Goal: Use online tool/utility: Utilize a website feature to perform a specific function

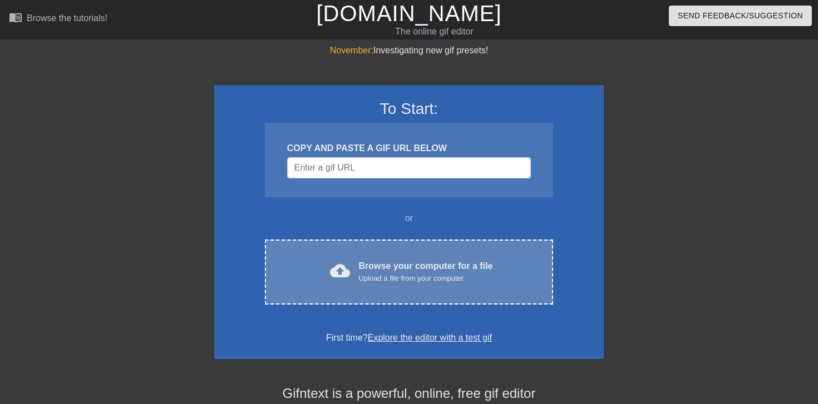
click at [379, 278] on div "Upload a file from your computer" at bounding box center [426, 278] width 134 height 11
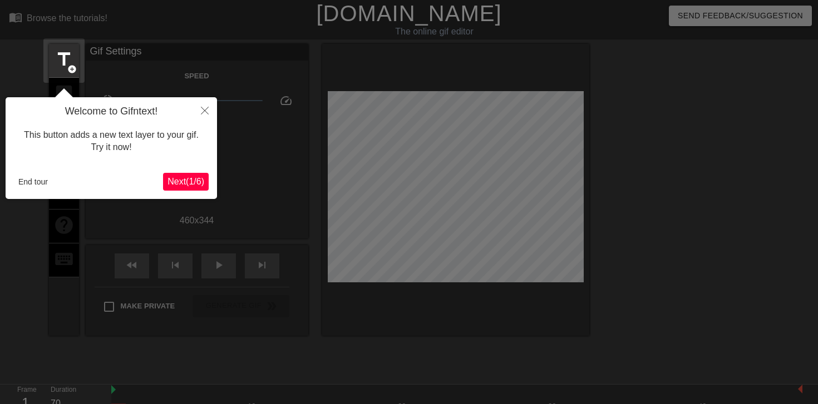
scroll to position [27, 0]
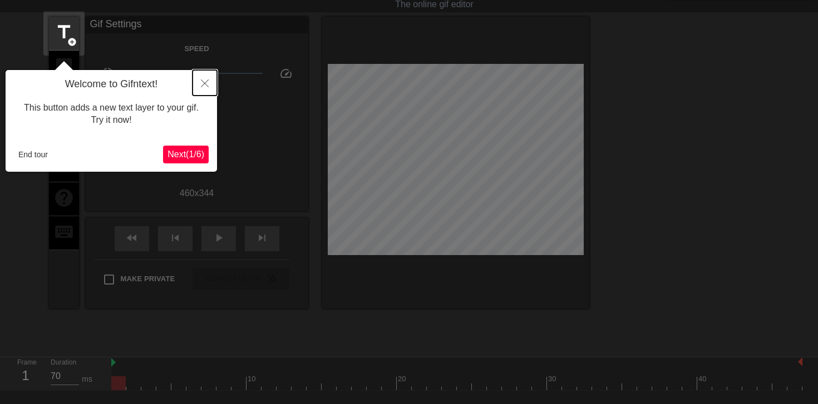
click at [201, 85] on icon "Close" at bounding box center [205, 84] width 8 height 8
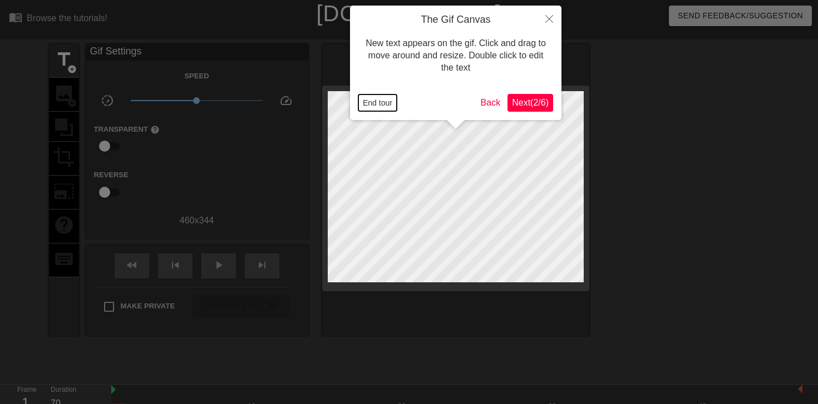
click at [376, 105] on button "End tour" at bounding box center [377, 103] width 38 height 17
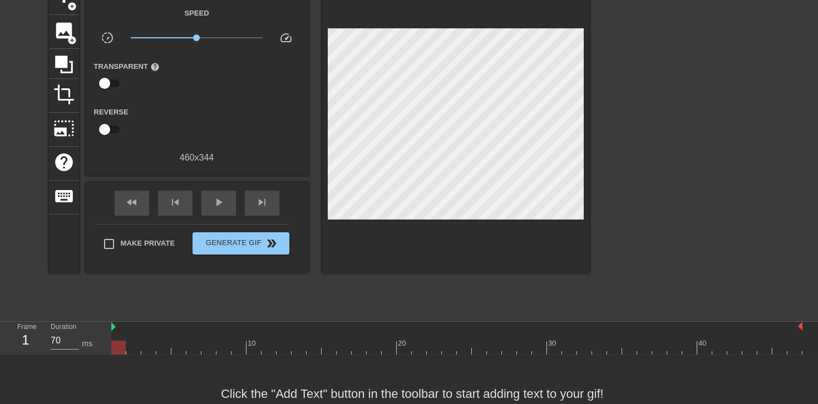
scroll to position [91, 0]
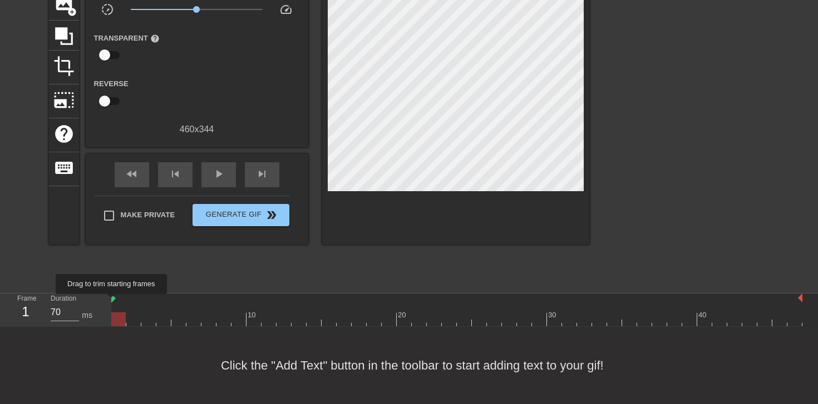
click at [114, 302] on img at bounding box center [113, 298] width 4 height 9
type input "70"
drag, startPoint x: 117, startPoint y: 320, endPoint x: 53, endPoint y: 325, distance: 64.2
click at [53, 325] on div "Frame 2 Duration 70 ms 10 20 30 40" at bounding box center [409, 310] width 818 height 33
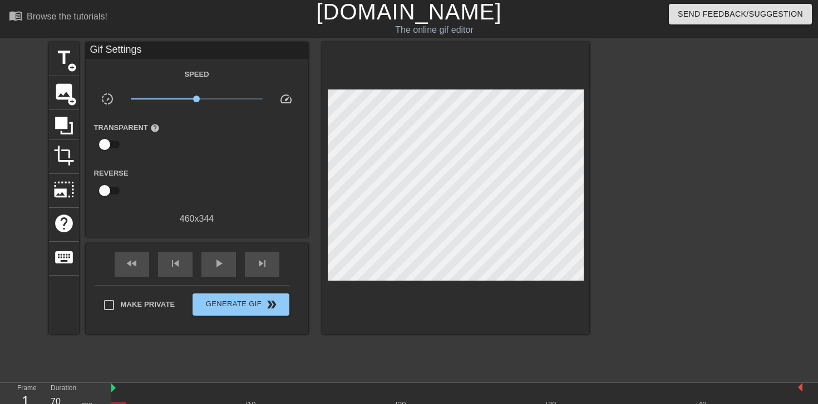
scroll to position [0, 0]
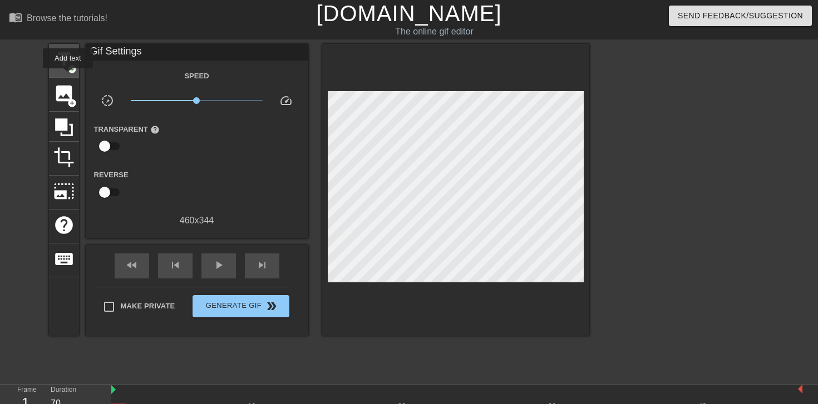
click at [70, 68] on span "add_circle" at bounding box center [71, 69] width 9 height 9
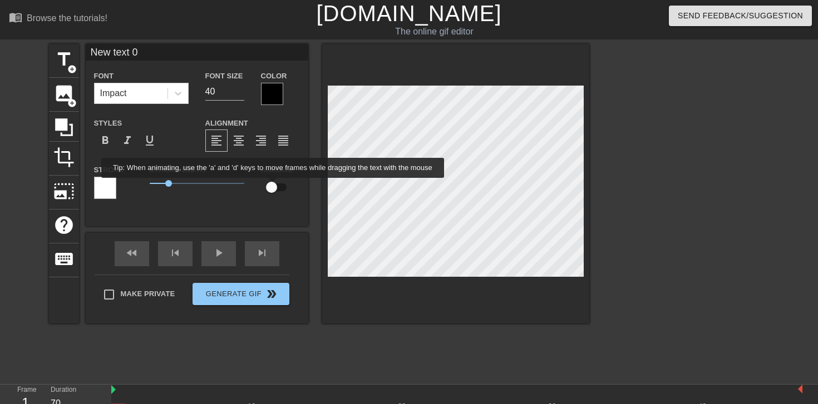
click at [280, 186] on input "checkbox" at bounding box center [271, 187] width 63 height 21
checkbox input "true"
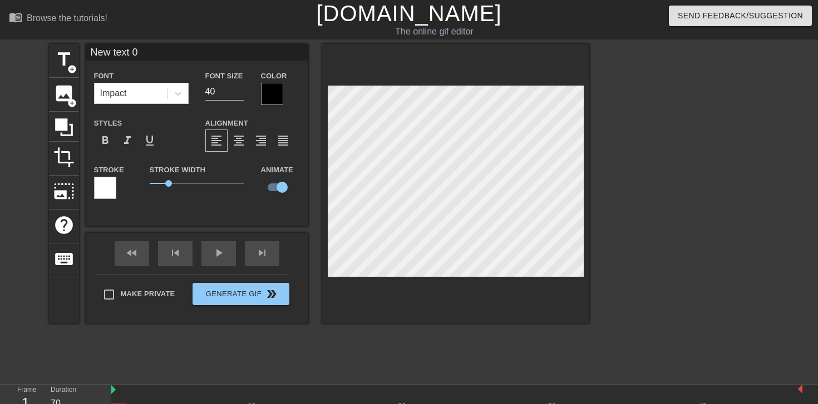
click at [269, 93] on div at bounding box center [272, 94] width 22 height 22
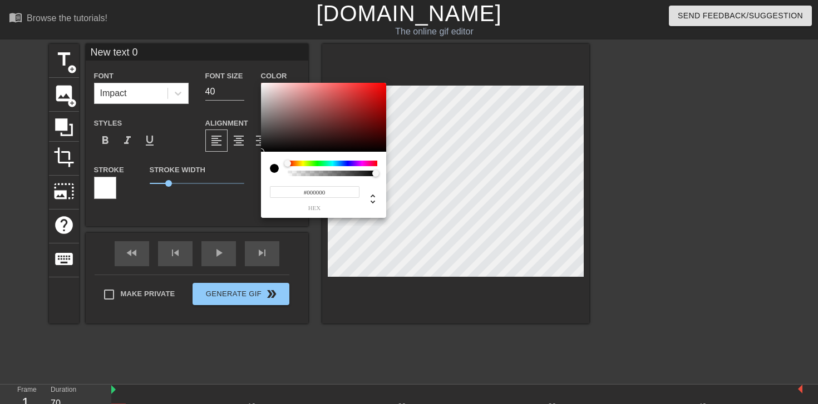
drag, startPoint x: 287, startPoint y: 174, endPoint x: 274, endPoint y: 175, distance: 12.9
click at [274, 175] on div at bounding box center [279, 169] width 18 height 16
click at [288, 161] on div at bounding box center [287, 163] width 7 height 7
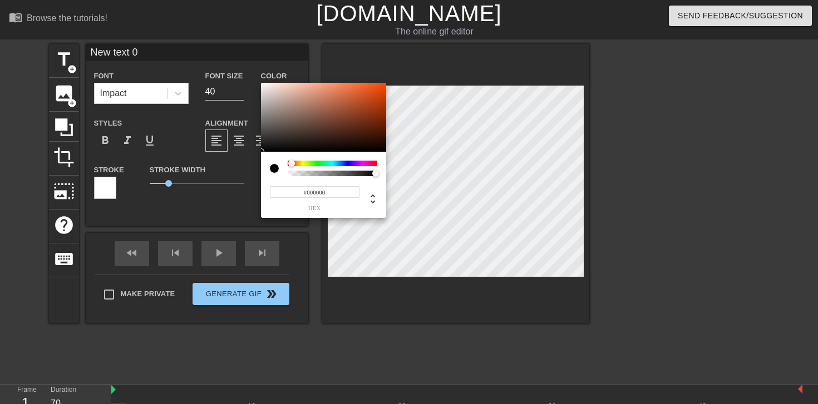
drag, startPoint x: 288, startPoint y: 161, endPoint x: 253, endPoint y: 161, distance: 34.5
click at [253, 161] on div "#000000 hex" at bounding box center [409, 202] width 818 height 404
click at [262, 84] on div at bounding box center [262, 84] width 7 height 7
type input "#F3F0EF"
click at [263, 86] on div at bounding box center [262, 84] width 7 height 7
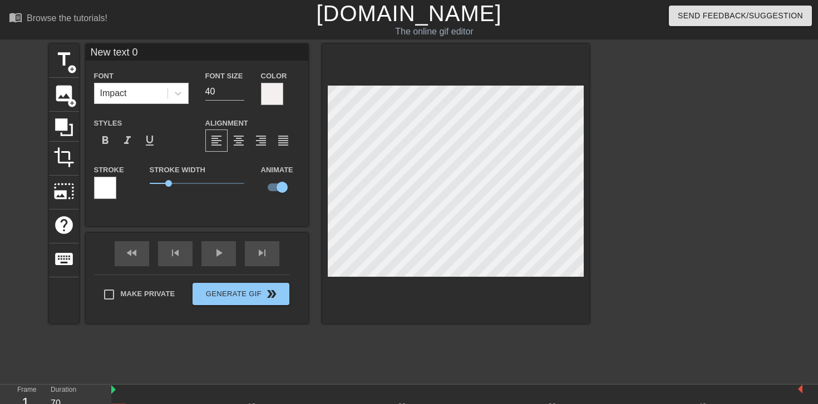
scroll to position [0, 2]
type input "A"
type textarea "A"
type input "AD"
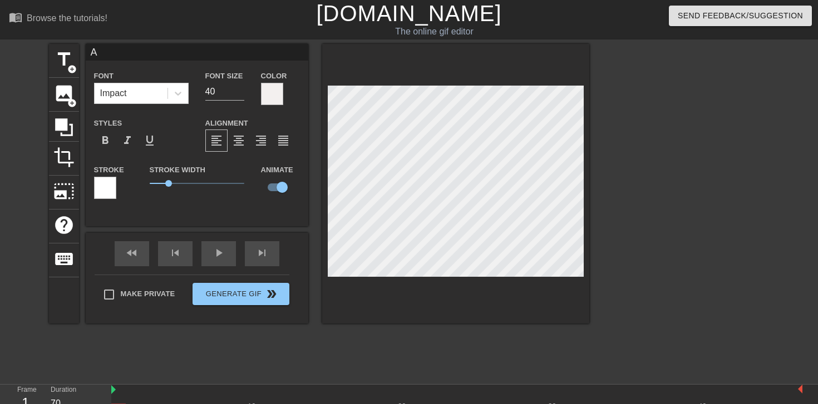
type textarea "AD"
click at [226, 93] on input "40" at bounding box center [224, 92] width 39 height 18
click at [239, 94] on input "39" at bounding box center [224, 92] width 39 height 18
click at [239, 94] on input "38" at bounding box center [224, 92] width 39 height 18
click at [239, 94] on input "37" at bounding box center [224, 92] width 39 height 18
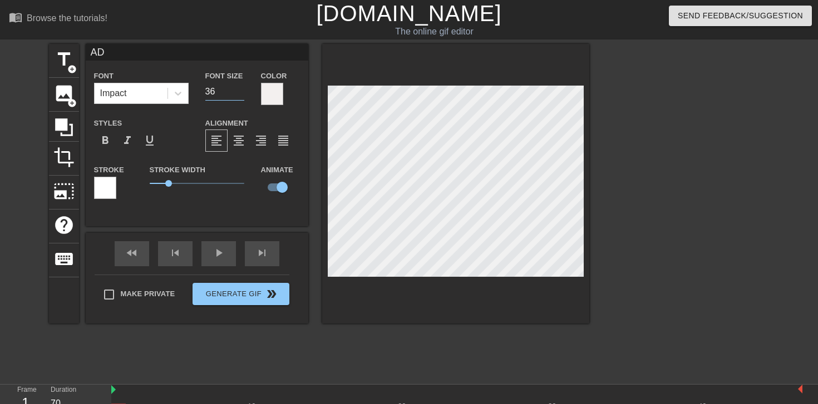
click at [239, 94] on input "36" at bounding box center [224, 92] width 39 height 18
click at [239, 94] on input "35" at bounding box center [224, 92] width 39 height 18
click at [239, 94] on input "34" at bounding box center [224, 92] width 39 height 18
type input "33"
click at [239, 94] on input "33" at bounding box center [224, 92] width 39 height 18
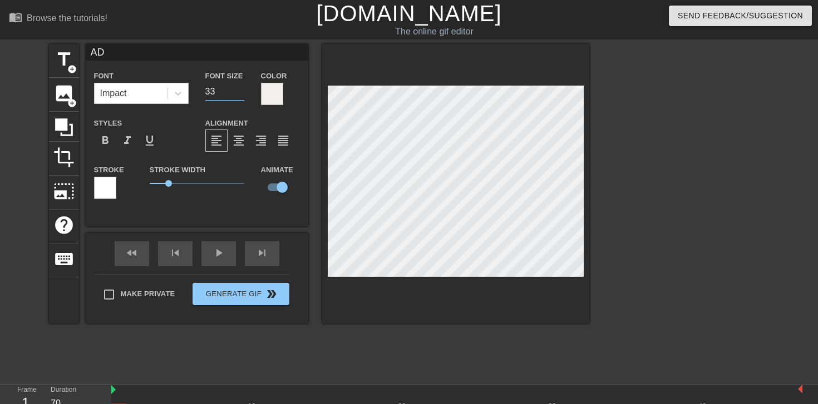
click at [265, 90] on div at bounding box center [272, 94] width 22 height 22
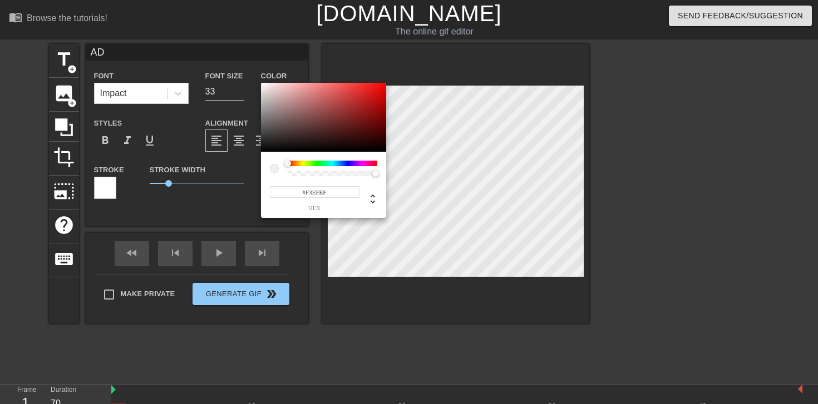
drag, startPoint x: 291, startPoint y: 164, endPoint x: 227, endPoint y: 180, distance: 66.0
click at [227, 180] on div "#F3EFEF hex" at bounding box center [409, 202] width 818 height 404
drag, startPoint x: 265, startPoint y: 88, endPoint x: 425, endPoint y: 0, distance: 182.3
drag, startPoint x: 313, startPoint y: 191, endPoint x: 358, endPoint y: 195, distance: 45.2
click at [357, 194] on input "#FF0000" at bounding box center [315, 192] width 90 height 12
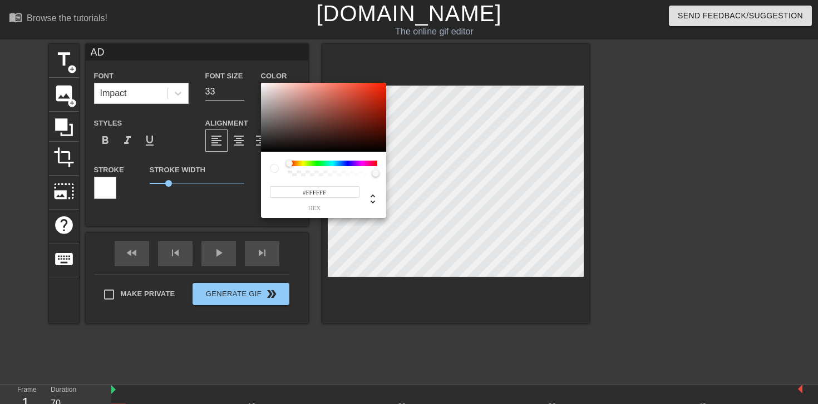
type input "#FFFFFF"
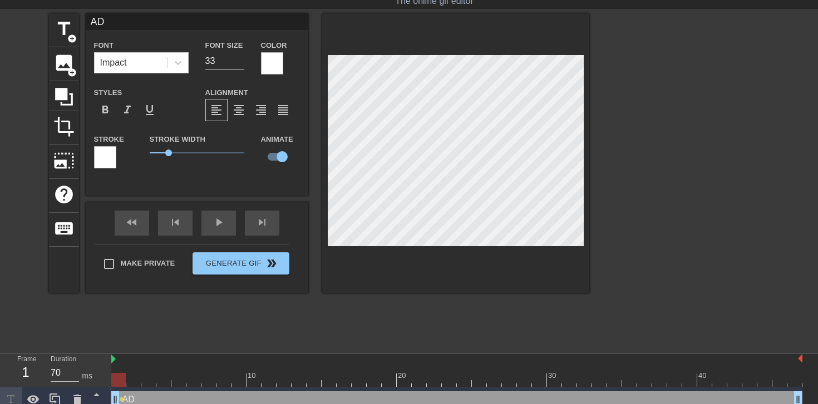
scroll to position [31, 0]
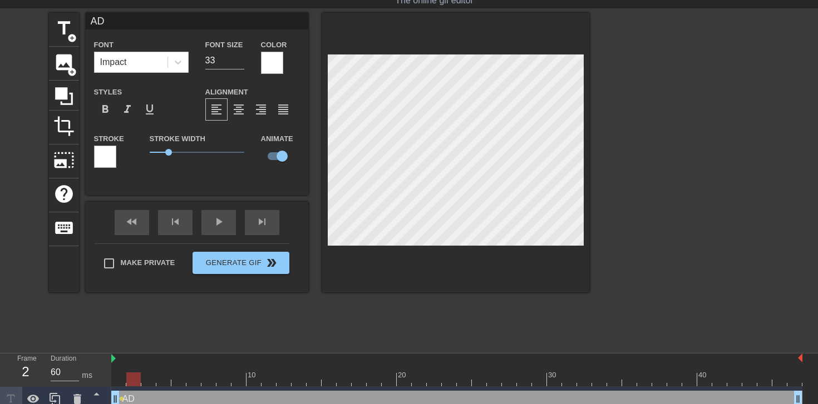
drag, startPoint x: 120, startPoint y: 376, endPoint x: 133, endPoint y: 376, distance: 13.4
click at [133, 376] on div at bounding box center [133, 380] width 14 height 14
drag, startPoint x: 133, startPoint y: 376, endPoint x: 152, endPoint y: 376, distance: 19.5
click at [152, 376] on div at bounding box center [148, 380] width 14 height 14
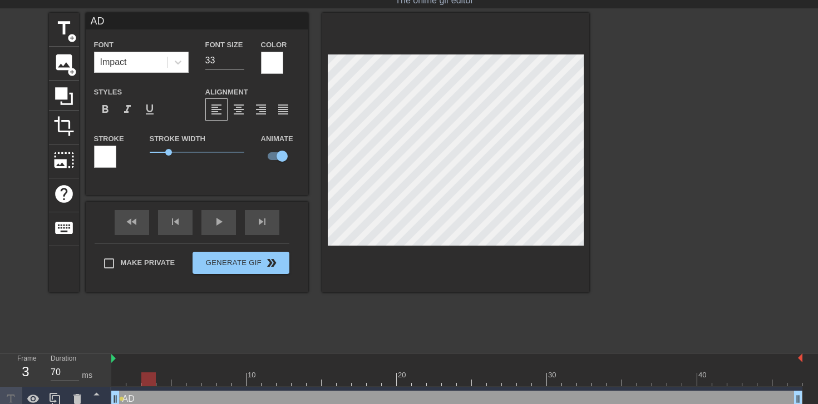
click at [169, 381] on div at bounding box center [456, 380] width 691 height 14
click at [169, 381] on div at bounding box center [163, 380] width 14 height 14
click at [148, 381] on div at bounding box center [456, 380] width 691 height 14
click at [131, 383] on div at bounding box center [456, 380] width 691 height 14
click at [117, 378] on div at bounding box center [456, 380] width 691 height 14
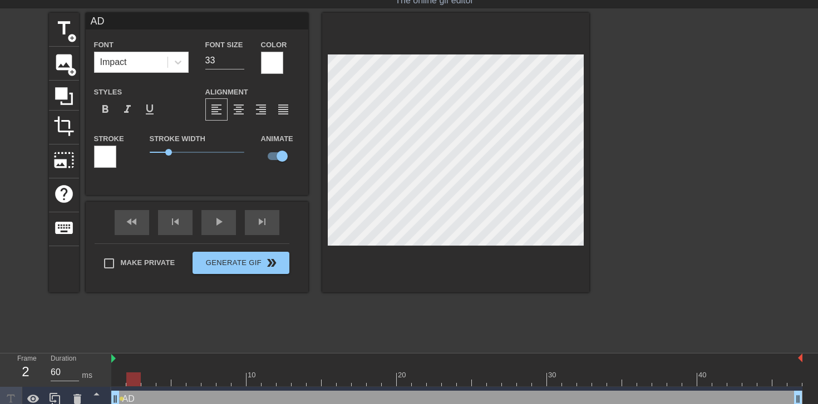
click at [132, 381] on div at bounding box center [456, 380] width 691 height 14
click at [154, 379] on div at bounding box center [456, 380] width 691 height 14
click at [164, 378] on div at bounding box center [456, 380] width 691 height 14
click at [181, 381] on div at bounding box center [456, 380] width 691 height 14
click at [200, 381] on div at bounding box center [456, 380] width 691 height 14
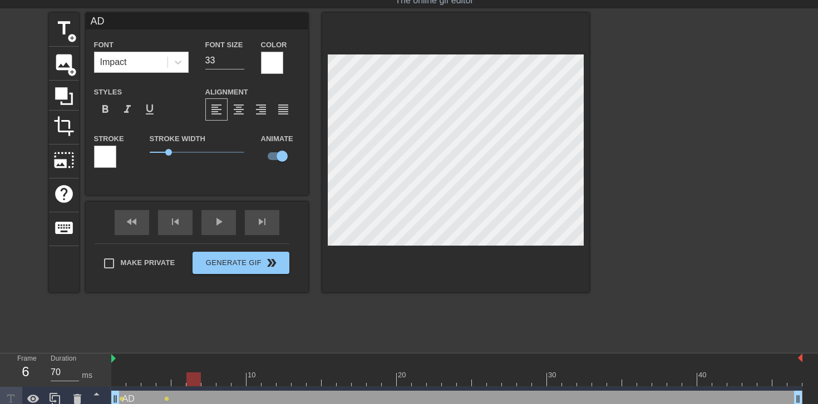
click at [210, 383] on div at bounding box center [456, 380] width 691 height 14
click at [193, 382] on div at bounding box center [456, 380] width 691 height 14
drag, startPoint x: 189, startPoint y: 381, endPoint x: 100, endPoint y: 382, distance: 89.0
click at [100, 381] on div "Frame 2 Duration 70 ms 10 20 30 [DATE] drag_handle drag_handle lens lens lens" at bounding box center [409, 383] width 818 height 58
click at [132, 382] on div at bounding box center [456, 380] width 691 height 14
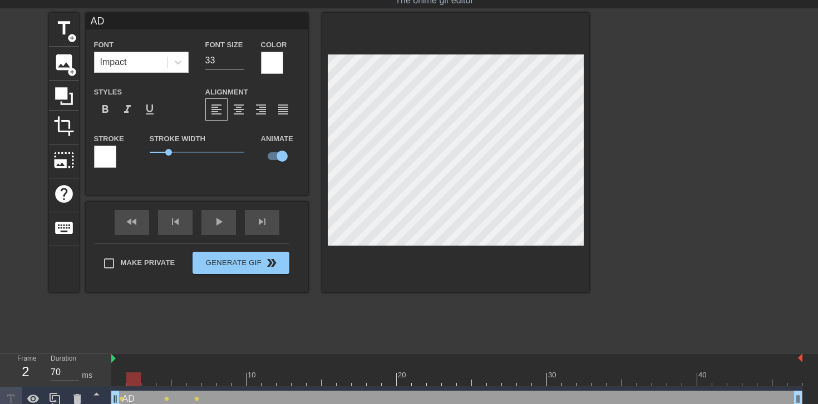
click at [147, 384] on div at bounding box center [456, 380] width 691 height 14
click at [161, 383] on div at bounding box center [456, 380] width 691 height 14
click at [179, 380] on div at bounding box center [456, 380] width 691 height 14
click at [192, 381] on div at bounding box center [456, 380] width 691 height 14
click at [210, 381] on div at bounding box center [456, 380] width 691 height 14
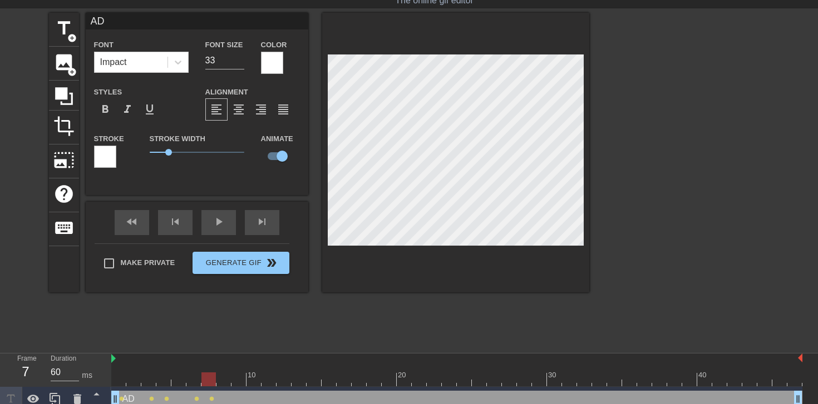
click at [224, 382] on div at bounding box center [456, 380] width 691 height 14
click at [237, 381] on div at bounding box center [456, 380] width 691 height 14
click at [228, 378] on div at bounding box center [456, 380] width 691 height 14
click at [239, 378] on div at bounding box center [456, 380] width 691 height 14
click at [260, 383] on div at bounding box center [456, 380] width 691 height 14
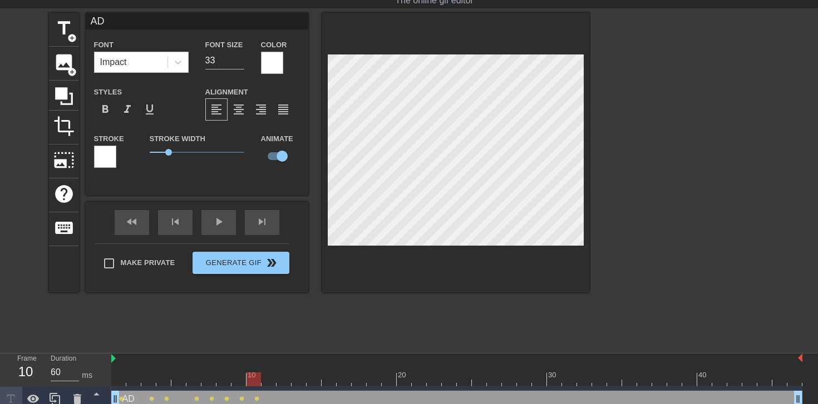
click at [264, 382] on div at bounding box center [456, 380] width 691 height 14
click at [283, 380] on div at bounding box center [456, 380] width 691 height 14
click at [300, 379] on div at bounding box center [456, 380] width 691 height 14
click at [313, 381] on div at bounding box center [456, 380] width 691 height 14
click at [330, 381] on div at bounding box center [456, 380] width 691 height 14
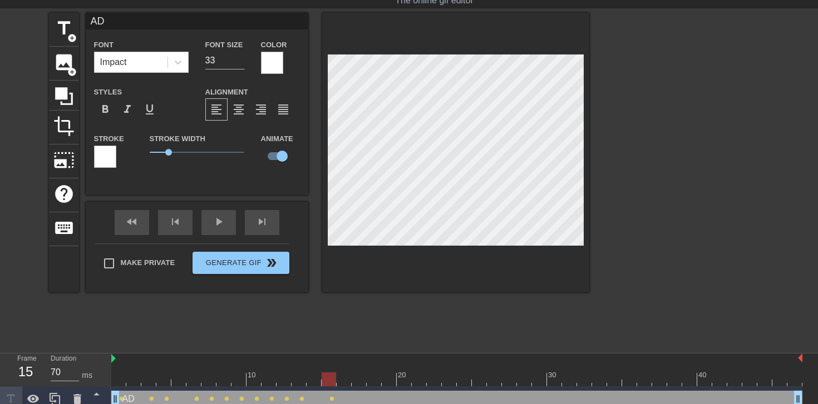
click at [343, 379] on div at bounding box center [456, 380] width 691 height 14
click at [355, 383] on div at bounding box center [456, 380] width 691 height 14
click at [342, 382] on div at bounding box center [456, 380] width 691 height 14
click at [358, 376] on div at bounding box center [456, 380] width 691 height 14
click at [376, 382] on div at bounding box center [456, 380] width 691 height 14
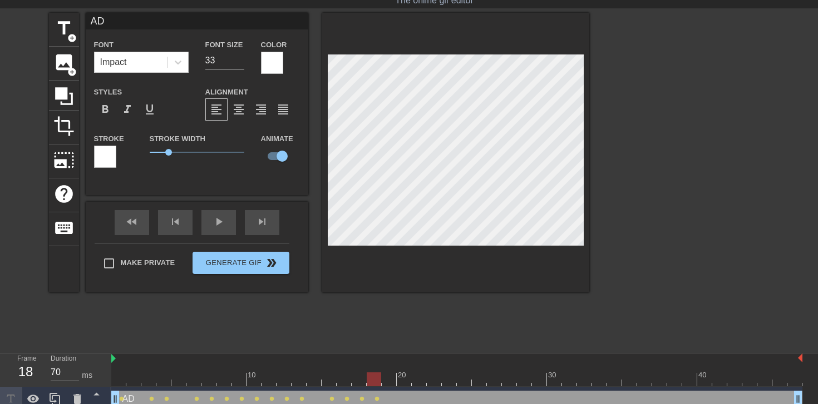
click at [392, 381] on div at bounding box center [456, 380] width 691 height 14
click at [404, 380] on div at bounding box center [456, 380] width 691 height 14
click at [424, 382] on div at bounding box center [456, 380] width 691 height 14
click at [441, 380] on div at bounding box center [456, 380] width 691 height 14
click at [447, 382] on div at bounding box center [456, 380] width 691 height 14
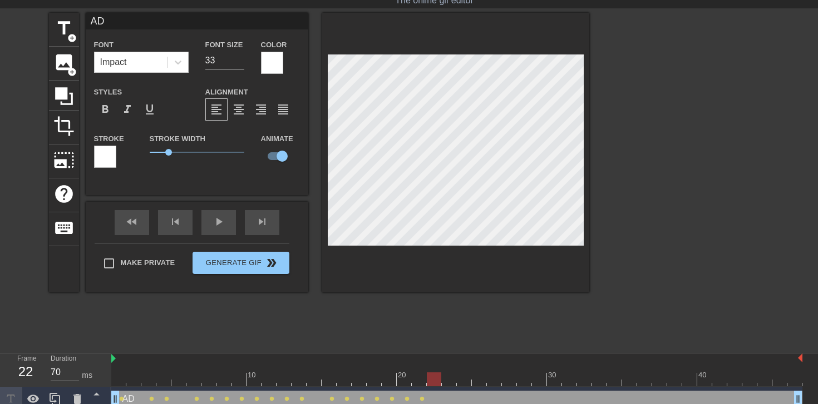
click at [435, 381] on div at bounding box center [456, 380] width 691 height 14
click at [451, 381] on div at bounding box center [456, 380] width 691 height 14
click at [465, 378] on div at bounding box center [456, 380] width 691 height 14
click at [478, 381] on div at bounding box center [456, 380] width 691 height 14
click at [496, 381] on div at bounding box center [456, 380] width 691 height 14
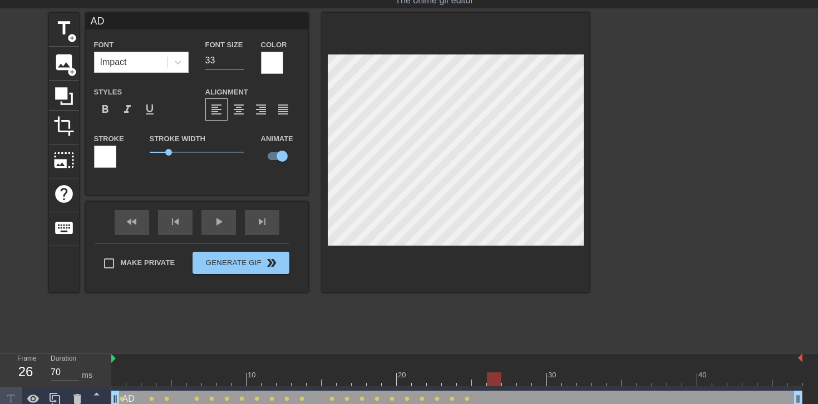
click at [508, 381] on div at bounding box center [456, 380] width 691 height 14
click at [460, 382] on div at bounding box center [456, 380] width 691 height 14
click at [446, 383] on div at bounding box center [456, 380] width 691 height 14
click at [427, 386] on div at bounding box center [456, 380] width 691 height 14
click at [446, 386] on div at bounding box center [456, 380] width 691 height 14
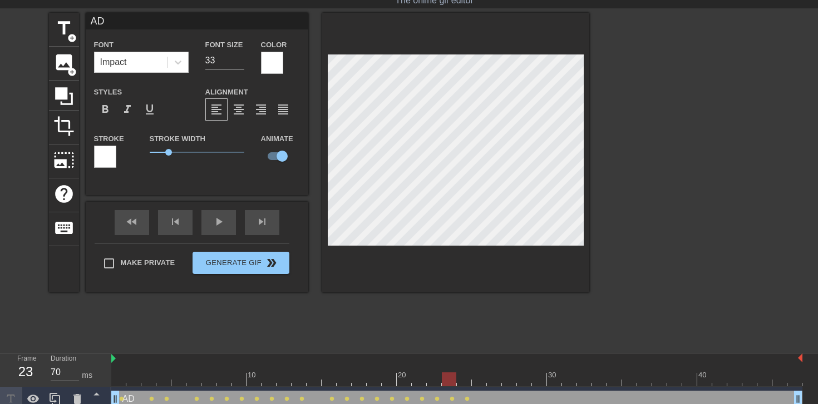
click at [466, 378] on div at bounding box center [456, 380] width 691 height 14
click at [478, 385] on div at bounding box center [456, 380] width 691 height 14
click at [494, 377] on div at bounding box center [456, 380] width 691 height 14
click at [504, 377] on div at bounding box center [456, 380] width 691 height 14
click at [518, 381] on div at bounding box center [456, 380] width 691 height 14
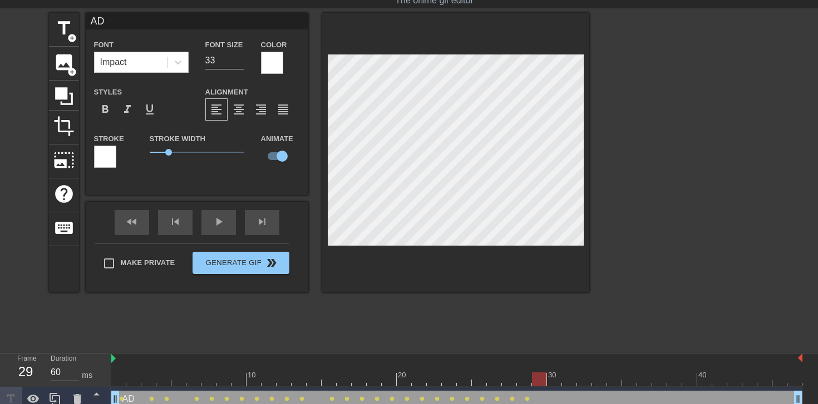
click at [541, 374] on div at bounding box center [456, 380] width 691 height 14
click at [555, 375] on div at bounding box center [456, 380] width 691 height 14
click at [571, 376] on div at bounding box center [456, 380] width 691 height 14
click at [584, 384] on div at bounding box center [456, 380] width 691 height 14
click at [598, 382] on div at bounding box center [456, 380] width 691 height 14
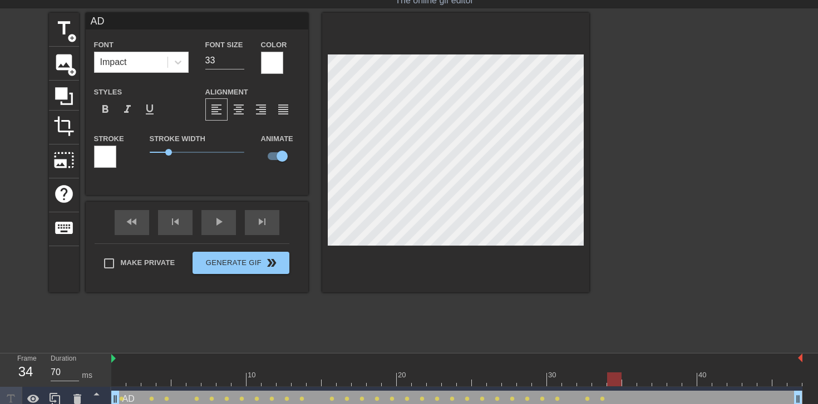
click at [616, 379] on div at bounding box center [456, 380] width 691 height 14
click at [625, 377] on div at bounding box center [456, 380] width 691 height 14
click at [645, 383] on div at bounding box center [456, 380] width 691 height 14
click at [657, 381] on div at bounding box center [456, 380] width 691 height 14
click at [673, 380] on div at bounding box center [456, 380] width 691 height 14
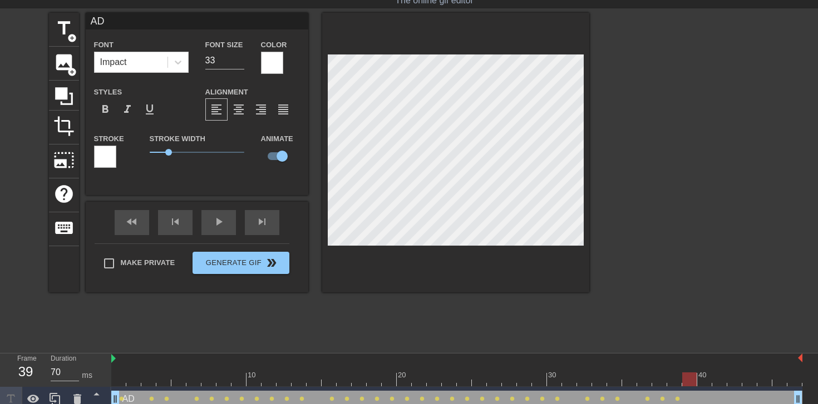
click at [692, 380] on div at bounding box center [456, 380] width 691 height 14
click at [558, 213] on div "menu_book Browse the tutorials! [DOMAIN_NAME] The online gif editor Send Feedba…" at bounding box center [409, 190] width 818 height 443
click at [690, 384] on div at bounding box center [456, 380] width 691 height 14
click at [707, 382] on div at bounding box center [456, 380] width 691 height 14
click at [722, 376] on div at bounding box center [456, 380] width 691 height 14
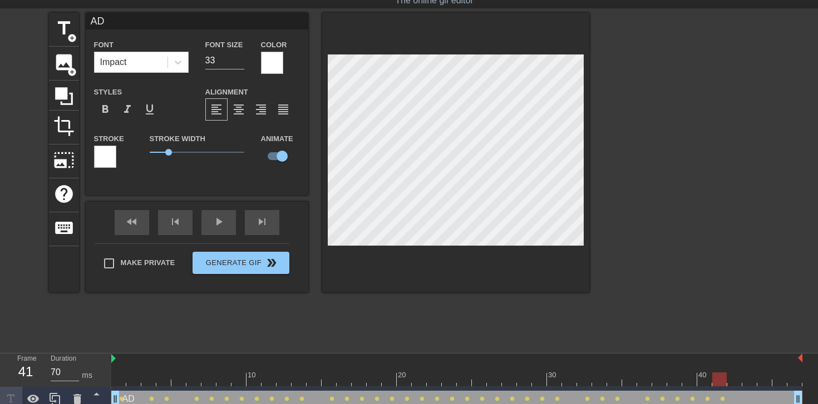
click at [731, 378] on div at bounding box center [456, 380] width 691 height 14
click at [750, 379] on div at bounding box center [456, 380] width 691 height 14
click at [766, 376] on div at bounding box center [456, 380] width 691 height 14
click at [780, 383] on div at bounding box center [456, 380] width 691 height 14
click at [792, 377] on div at bounding box center [456, 380] width 691 height 14
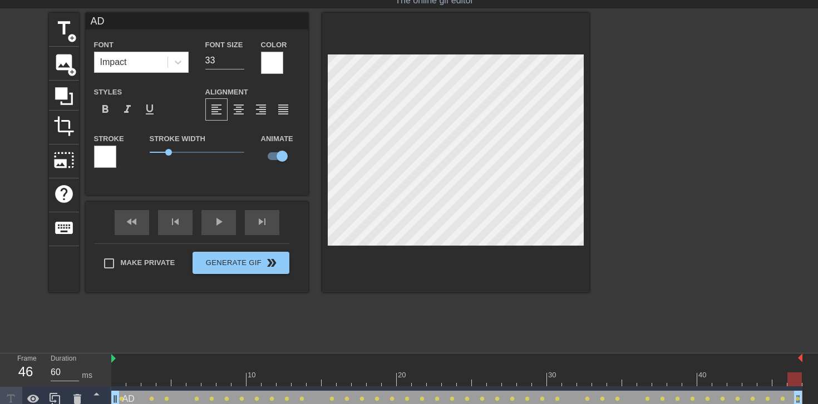
click at [127, 372] on div at bounding box center [133, 372] width 15 height 14
click at [121, 381] on div at bounding box center [456, 380] width 691 height 14
click at [122, 359] on div at bounding box center [456, 359] width 691 height 11
type input "70"
drag, startPoint x: 117, startPoint y: 381, endPoint x: 86, endPoint y: 341, distance: 51.5
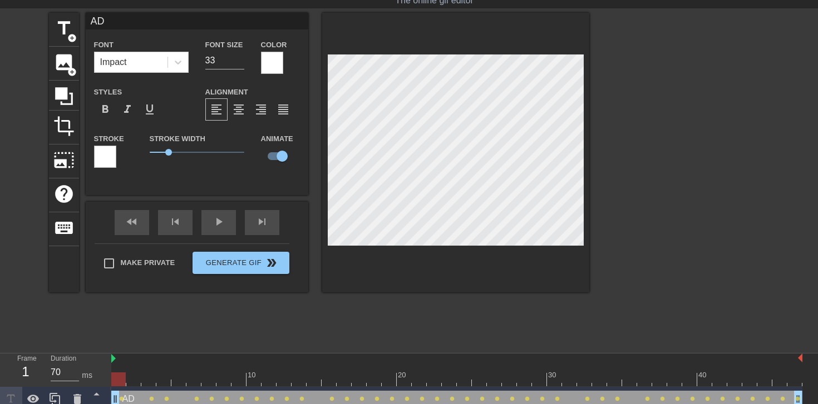
click at [86, 341] on div "menu_book Browse the tutorials! [DOMAIN_NAME] The online gif editor Send Feedba…" at bounding box center [409, 190] width 818 height 443
click at [71, 35] on span "add_circle" at bounding box center [71, 37] width 9 height 9
type input "New text 1"
type input "40"
checkbox input "false"
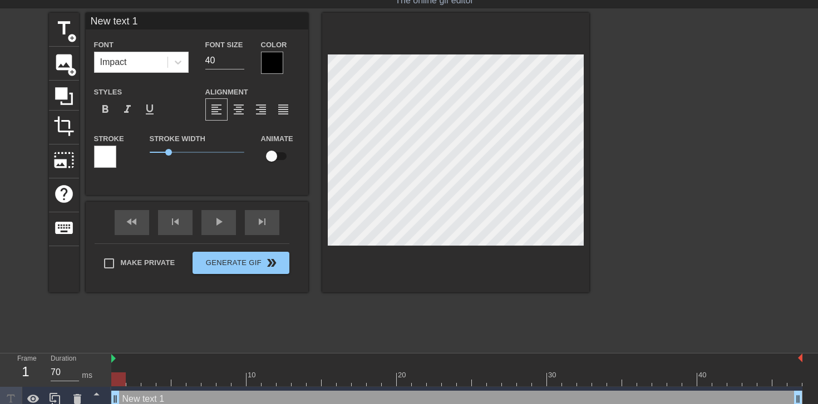
click at [265, 66] on div at bounding box center [272, 63] width 22 height 22
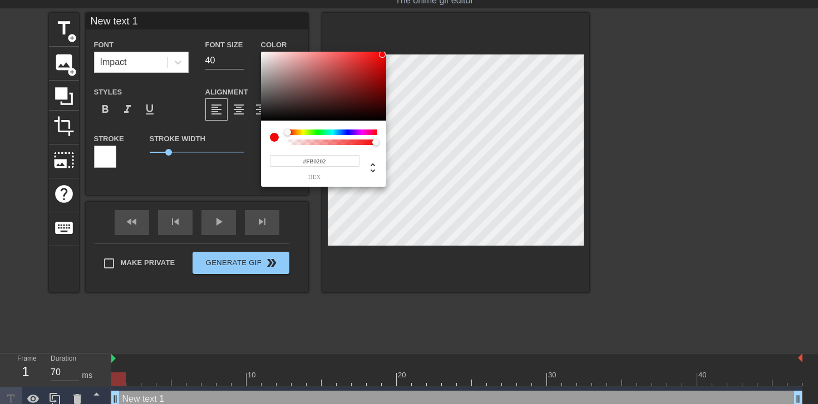
type input "#FD0000"
drag, startPoint x: 382, startPoint y: 55, endPoint x: 387, endPoint y: 52, distance: 6.0
click at [387, 52] on div "#FD0000 hex" at bounding box center [409, 202] width 818 height 404
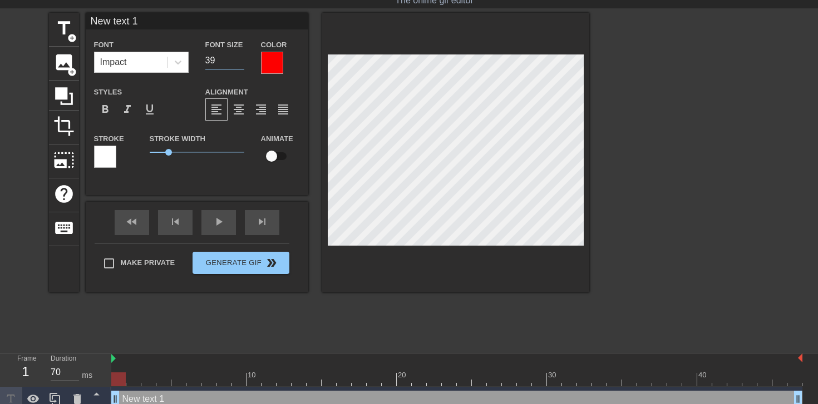
click at [239, 63] on input "39" at bounding box center [224, 61] width 39 height 18
click at [239, 63] on input "38" at bounding box center [224, 61] width 39 height 18
click at [239, 63] on input "37" at bounding box center [224, 61] width 39 height 18
click at [239, 63] on input "36" at bounding box center [224, 61] width 39 height 18
click at [239, 63] on input "35" at bounding box center [224, 61] width 39 height 18
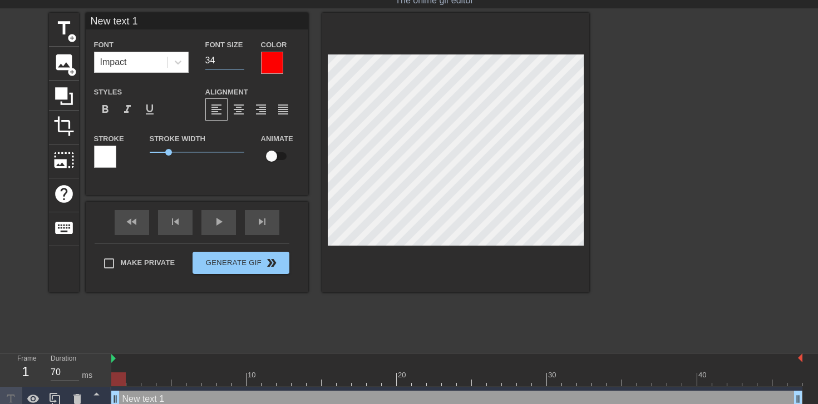
click at [239, 63] on input "34" at bounding box center [224, 61] width 39 height 18
click at [239, 63] on input "33" at bounding box center [224, 61] width 39 height 18
click at [239, 63] on input "32" at bounding box center [224, 61] width 39 height 18
click at [239, 63] on input "31" at bounding box center [224, 61] width 39 height 18
type input "30"
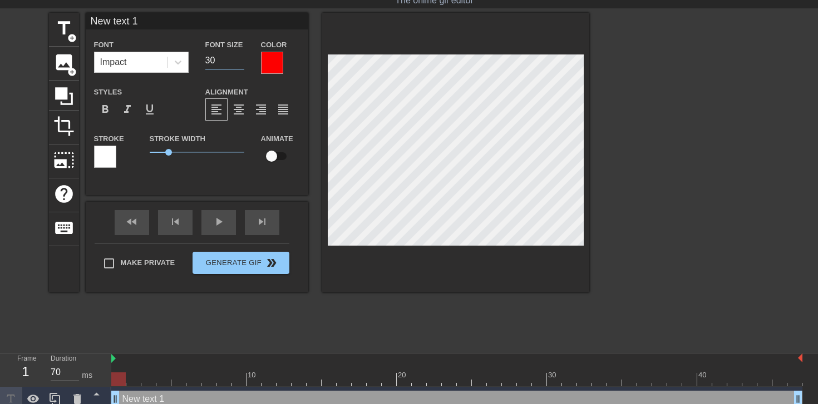
click at [239, 63] on input "30" at bounding box center [224, 61] width 39 height 18
type input "A"
type textarea "A"
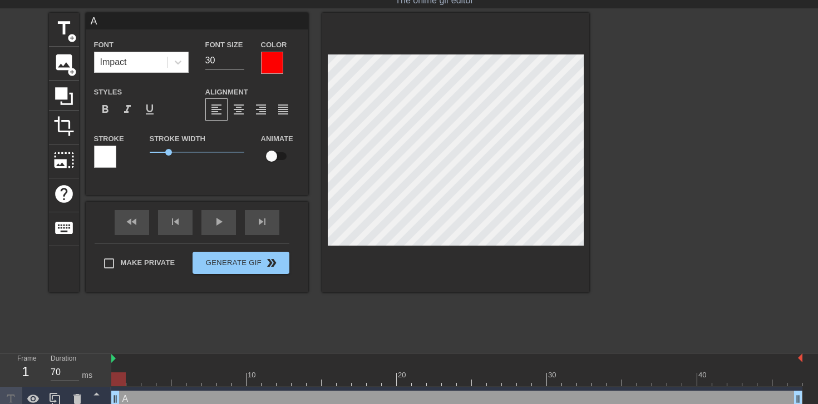
type input "Av"
type textarea "Av"
type input "AvB"
type textarea "AvB"
click at [75, 38] on span "add_circle" at bounding box center [71, 37] width 9 height 9
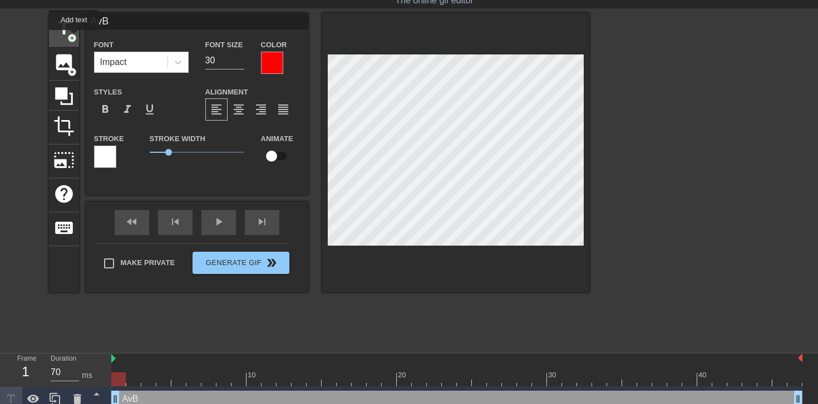
type input "New text 2"
type input "40"
click at [274, 65] on div at bounding box center [272, 63] width 22 height 22
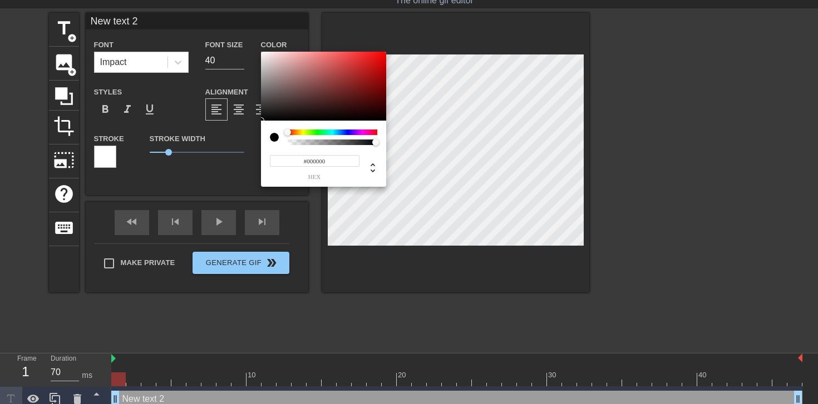
click at [297, 135] on div at bounding box center [333, 138] width 90 height 16
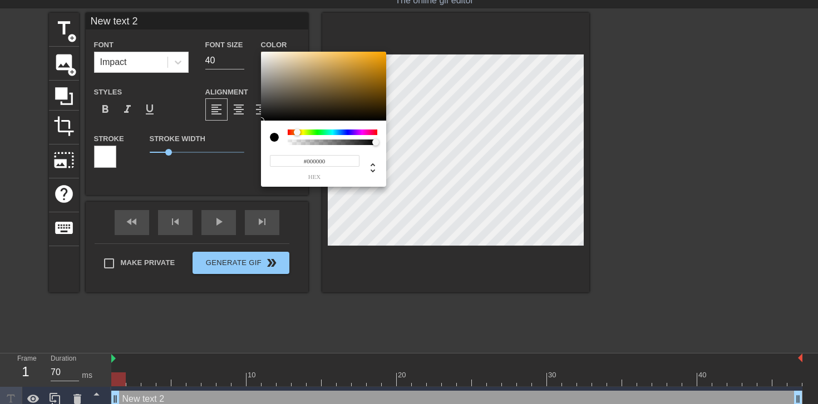
click at [297, 133] on div at bounding box center [333, 133] width 90 height 6
type input "#FFA700"
drag, startPoint x: 379, startPoint y: 59, endPoint x: 398, endPoint y: 41, distance: 26.4
click at [398, 41] on div "#FFA700 hex" at bounding box center [409, 202] width 818 height 404
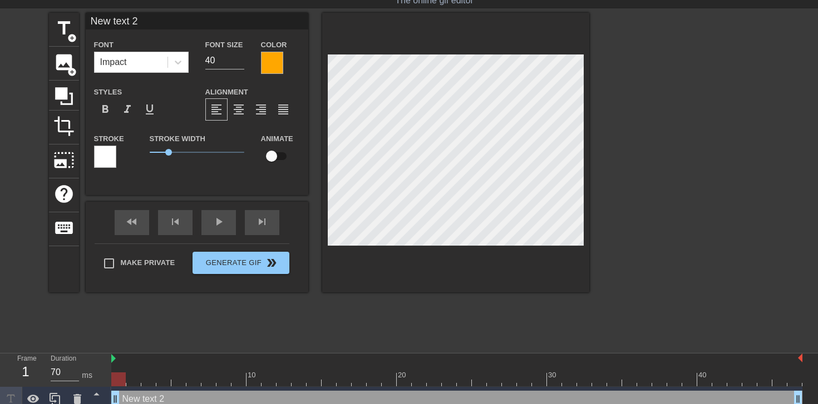
click at [272, 59] on div at bounding box center [272, 63] width 22 height 22
click at [243, 63] on input "39" at bounding box center [224, 61] width 39 height 18
click at [243, 63] on input "38" at bounding box center [224, 61] width 39 height 18
click at [243, 63] on input "37" at bounding box center [224, 61] width 39 height 18
click at [243, 63] on input "36" at bounding box center [224, 61] width 39 height 18
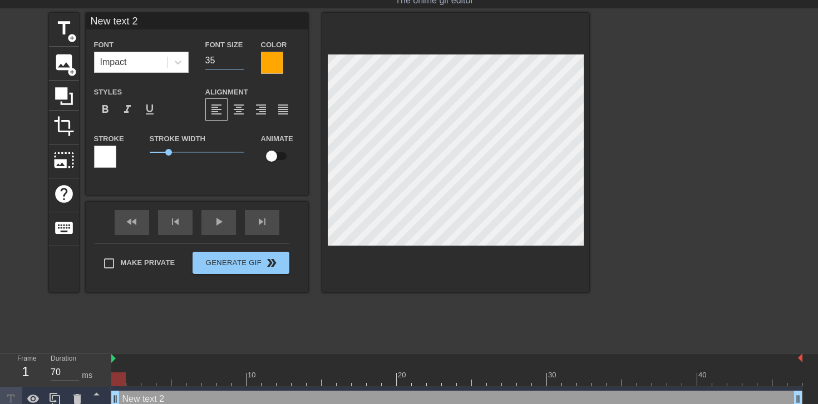
click at [243, 63] on input "35" at bounding box center [224, 61] width 39 height 18
click at [243, 63] on input "34" at bounding box center [224, 61] width 39 height 18
click at [243, 63] on input "33" at bounding box center [224, 61] width 39 height 18
click at [243, 63] on input "32" at bounding box center [224, 61] width 39 height 18
click at [243, 63] on input "31" at bounding box center [224, 61] width 39 height 18
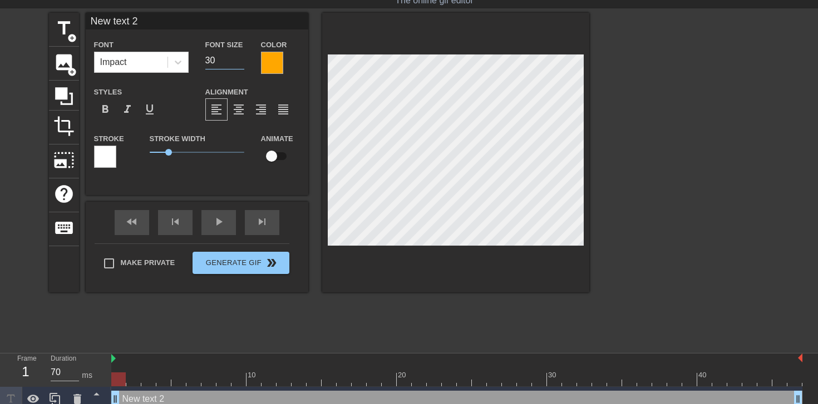
type input "30"
click at [243, 63] on input "30" at bounding box center [224, 61] width 39 height 18
type input "C"
type textarea "C"
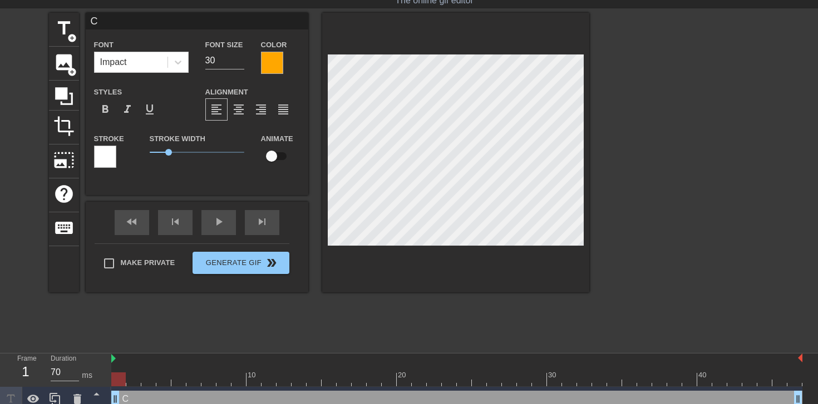
type input "Ch"
type textarea "Ch"
type input "Cha"
type textarea "Cha"
type input "[PERSON_NAME]"
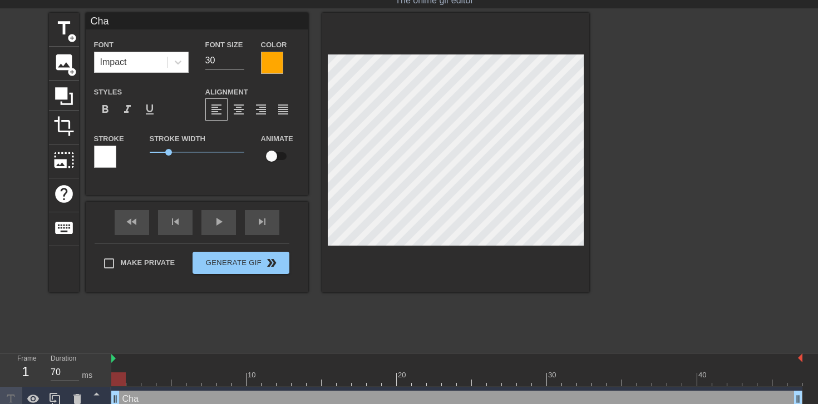
type textarea "[PERSON_NAME]"
type input "Chann"
type textarea "Chann"
type input "Channe"
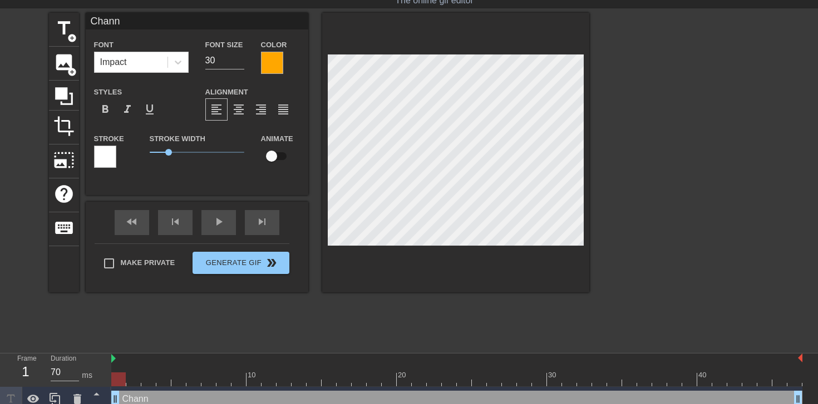
type textarea "Channe"
type input "Channel"
type textarea "Channel"
type input "ChannelX"
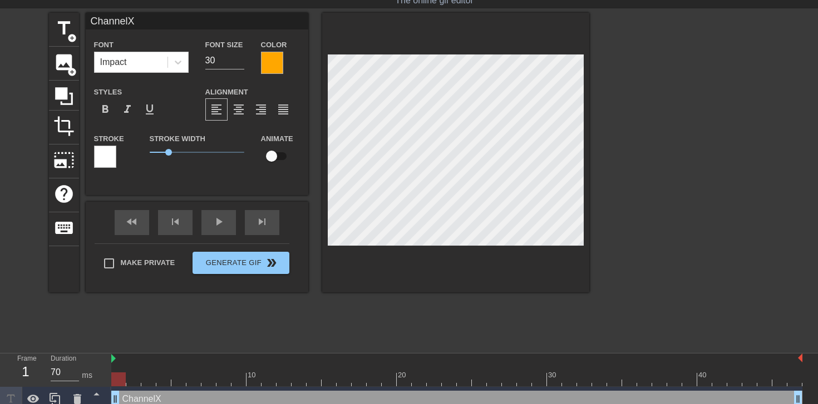
type textarea "ChannelX"
type input "Channel X"
type textarea "Channel X"
click at [71, 33] on span "add_circle" at bounding box center [71, 37] width 9 height 9
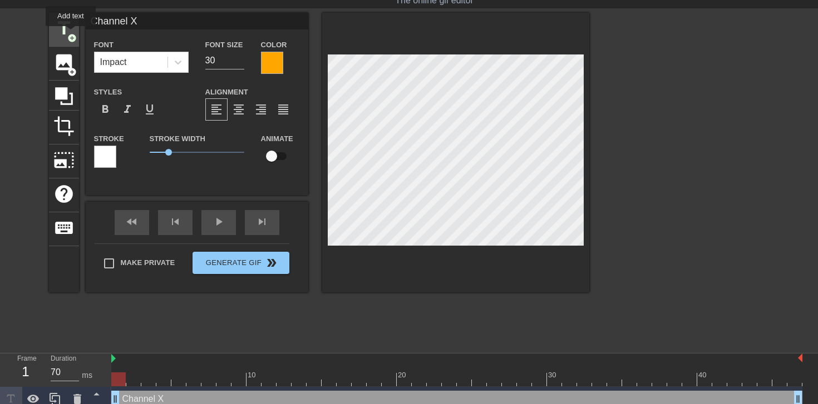
type input "New text 3"
click at [240, 63] on input "39" at bounding box center [224, 61] width 39 height 18
click at [240, 63] on input "38" at bounding box center [224, 61] width 39 height 18
click at [240, 63] on input "37" at bounding box center [224, 61] width 39 height 18
click at [240, 63] on input "36" at bounding box center [224, 61] width 39 height 18
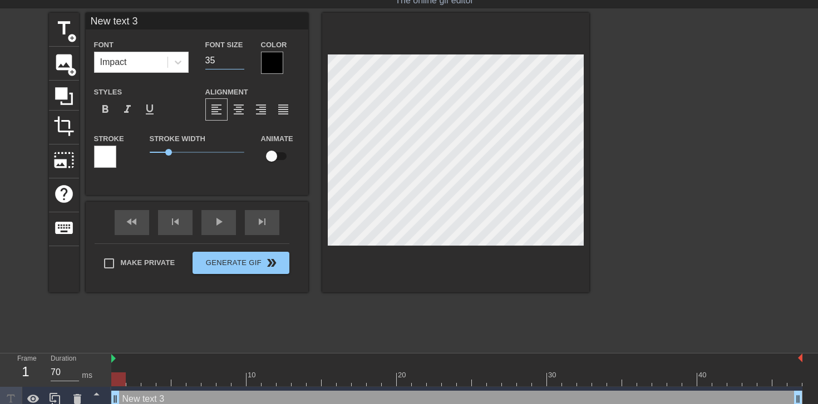
click at [240, 63] on input "35" at bounding box center [224, 61] width 39 height 18
click at [240, 63] on input "34" at bounding box center [224, 61] width 39 height 18
click at [240, 63] on input "33" at bounding box center [224, 61] width 39 height 18
click at [240, 63] on input "32" at bounding box center [224, 61] width 39 height 18
click at [240, 63] on input "31" at bounding box center [224, 61] width 39 height 18
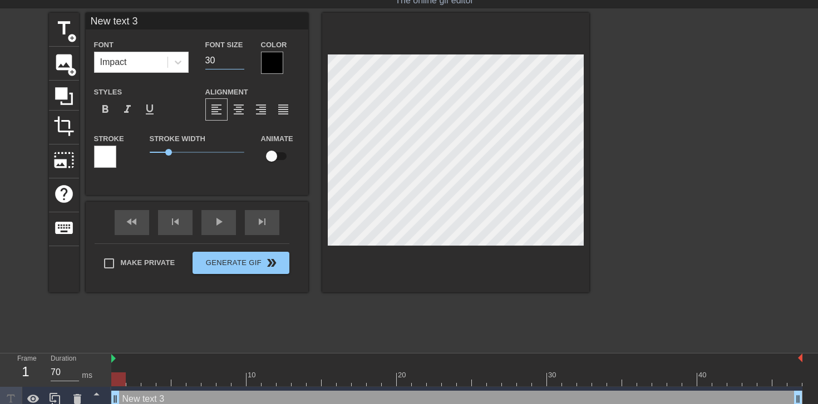
type input "30"
click at [240, 63] on input "30" at bounding box center [224, 61] width 39 height 18
click at [274, 67] on div at bounding box center [272, 63] width 22 height 22
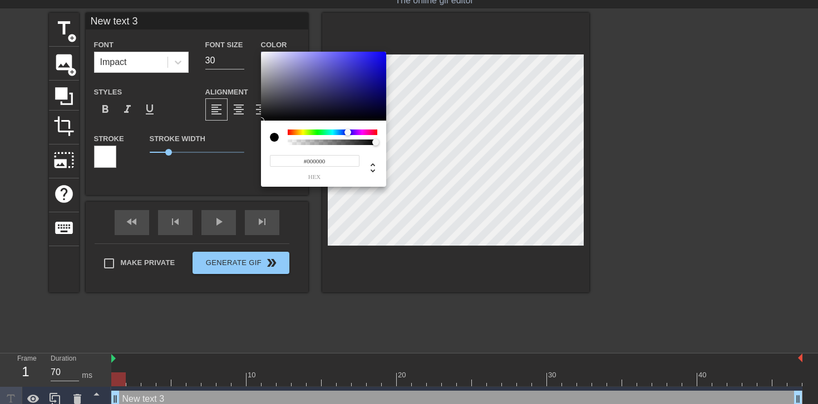
click at [348, 132] on div at bounding box center [333, 133] width 90 height 6
type input "#150CE6"
click at [379, 58] on div at bounding box center [323, 86] width 125 height 69
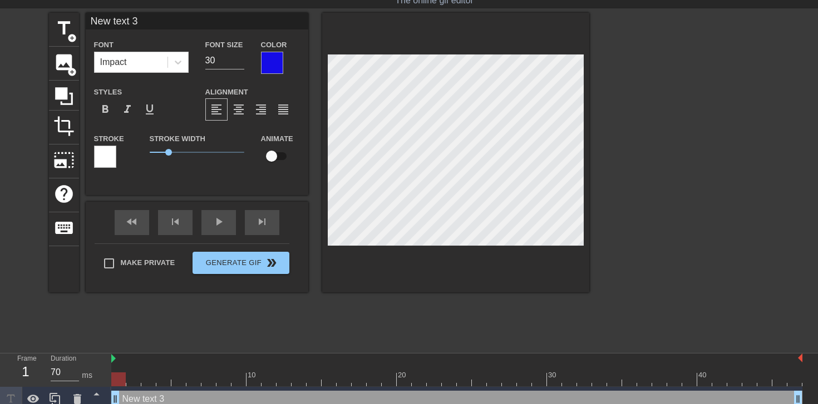
scroll to position [0, 1]
type input "B"
type textarea "B"
type input "B2"
type textarea "B2"
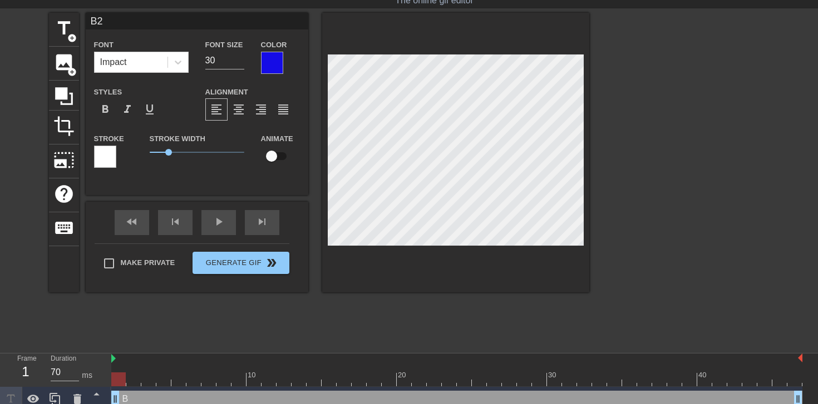
type input "B2B"
type textarea "B2B"
type input "B2B"
type textarea "B2B"
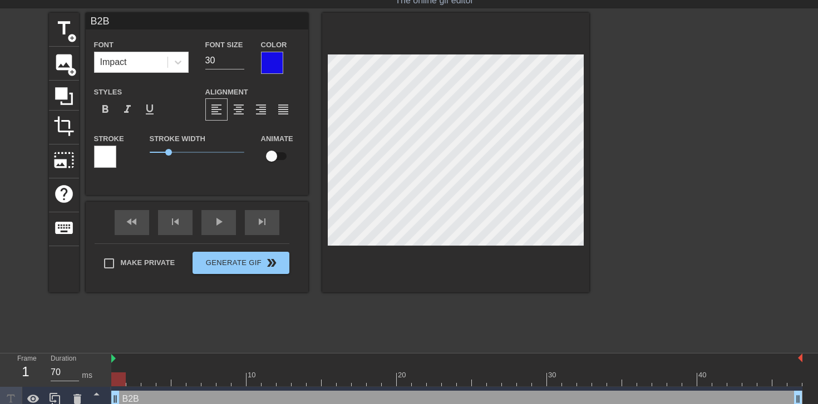
type input "B2B M"
type textarea "B2B M"
type input "B2B Ma"
type textarea "B2B Ma"
type input "B2B Mar"
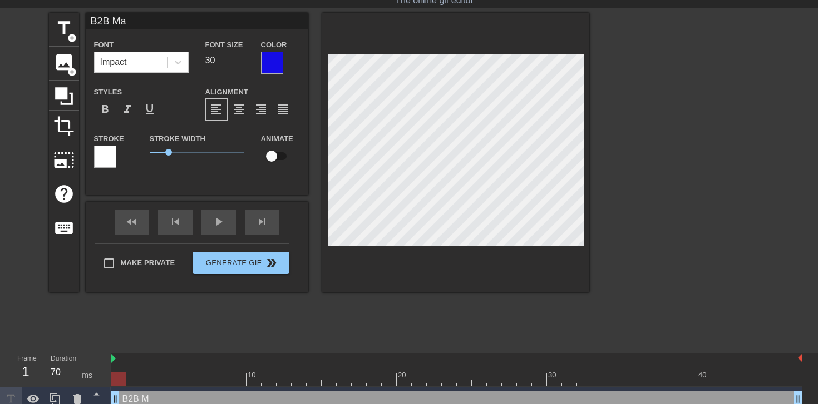
type textarea "B2B Mar"
type input "B2B Mark"
type textarea "B2B Mark"
type input "B2B Markt"
type textarea "B2B Markt"
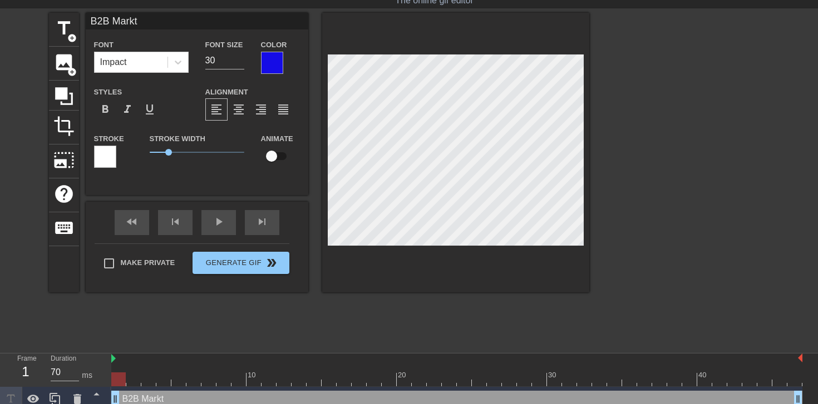
type input "B2B Mark"
type textarea "B2B Mark"
type input "B2B Marke"
type textarea "B2B Marke"
type input "B2B Market"
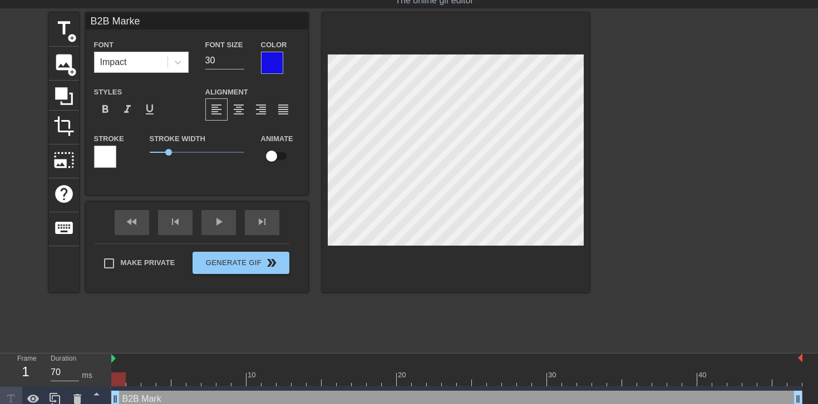
type textarea "B2B Market"
type input "B2B Marketi"
type textarea "B2B Marketi"
type input "B2B Marketin"
type textarea "B2B Marketing"
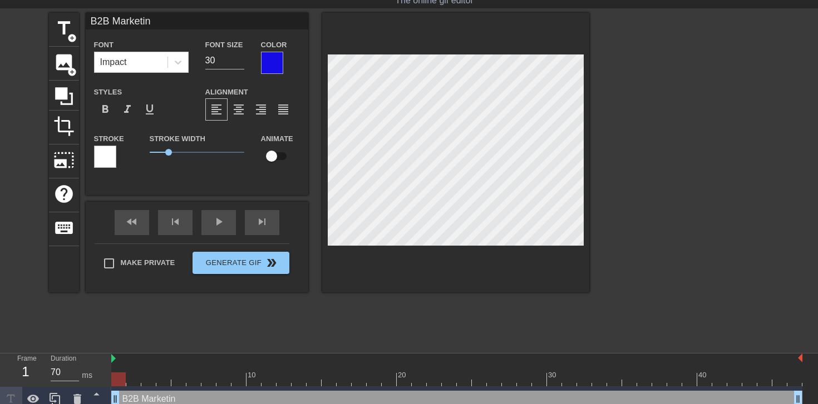
type input "B2B Marketing"
type textarea "B2B Marketing"
click at [239, 63] on input "29" at bounding box center [224, 61] width 39 height 18
click at [239, 63] on input "28" at bounding box center [224, 61] width 39 height 18
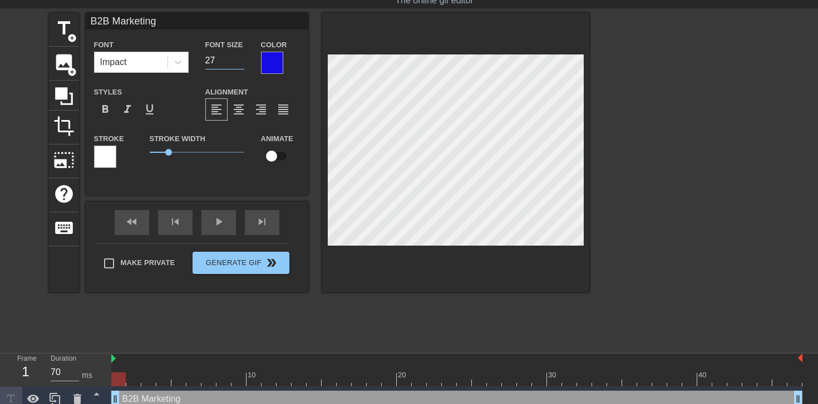
click at [239, 63] on input "27" at bounding box center [224, 61] width 39 height 18
click at [239, 63] on input "26" at bounding box center [224, 61] width 39 height 18
click at [239, 63] on input "25" at bounding box center [224, 61] width 39 height 18
type input "24"
click at [239, 63] on input "24" at bounding box center [224, 61] width 39 height 18
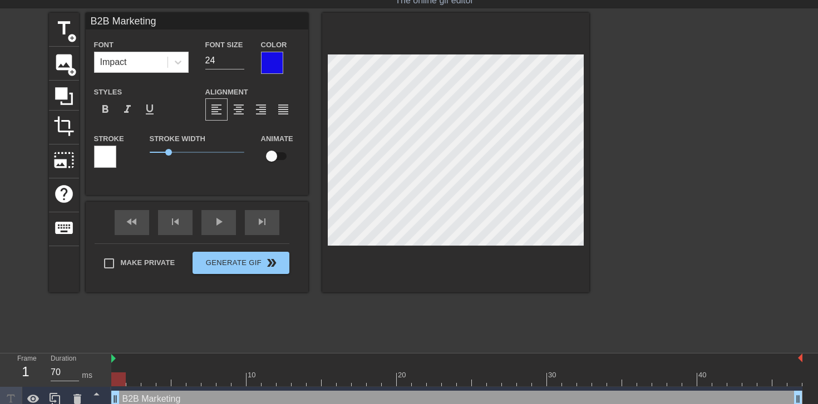
scroll to position [0, 2]
click at [73, 38] on span "add_circle" at bounding box center [71, 37] width 9 height 9
type input "New text 4"
type input "40"
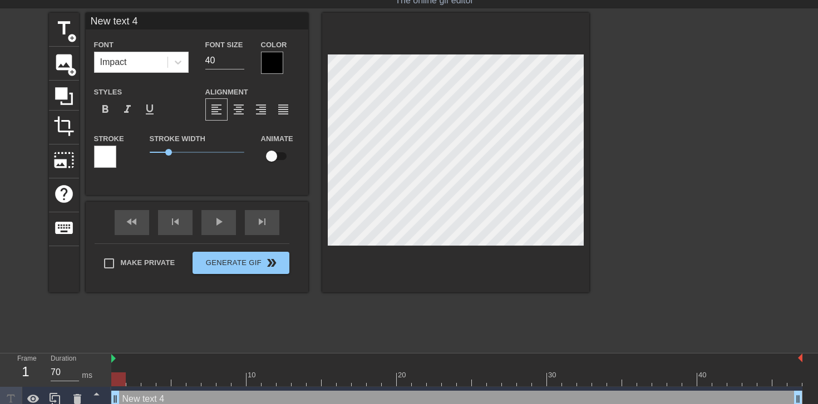
type input "S"
type textarea "S"
type input "SP"
type textarea "SP"
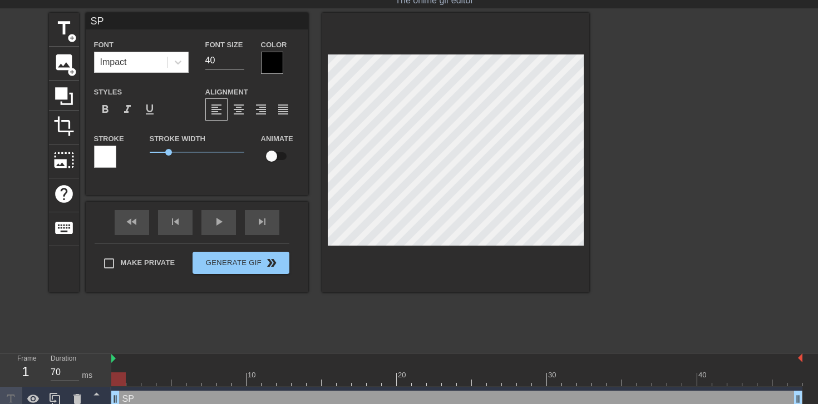
type input "SP"
type textarea "SP"
type input "SP"
type textarea "SP"
click at [240, 62] on input "39" at bounding box center [224, 61] width 39 height 18
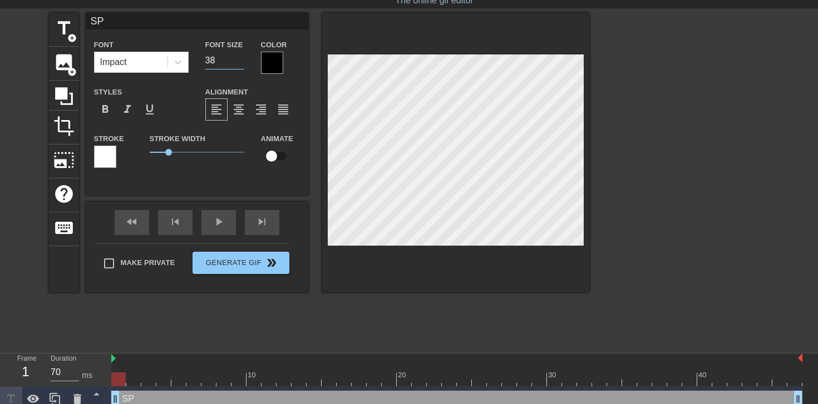
click at [240, 62] on input "38" at bounding box center [224, 61] width 39 height 18
click at [240, 62] on input "37" at bounding box center [224, 61] width 39 height 18
click at [240, 62] on input "36" at bounding box center [224, 61] width 39 height 18
click at [240, 62] on input "35" at bounding box center [224, 61] width 39 height 18
click at [240, 62] on input "34" at bounding box center [224, 61] width 39 height 18
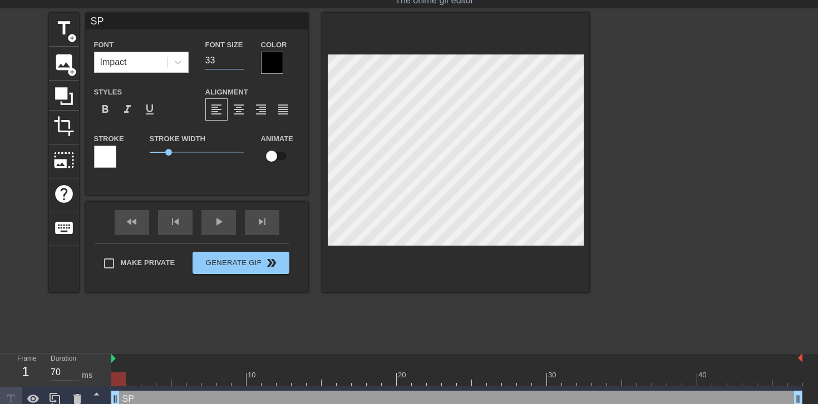
click at [240, 62] on input "33" at bounding box center [224, 61] width 39 height 18
click at [240, 62] on input "32" at bounding box center [224, 61] width 39 height 18
click at [240, 62] on input "31" at bounding box center [224, 61] width 39 height 18
type input "30"
click at [240, 62] on input "30" at bounding box center [224, 61] width 39 height 18
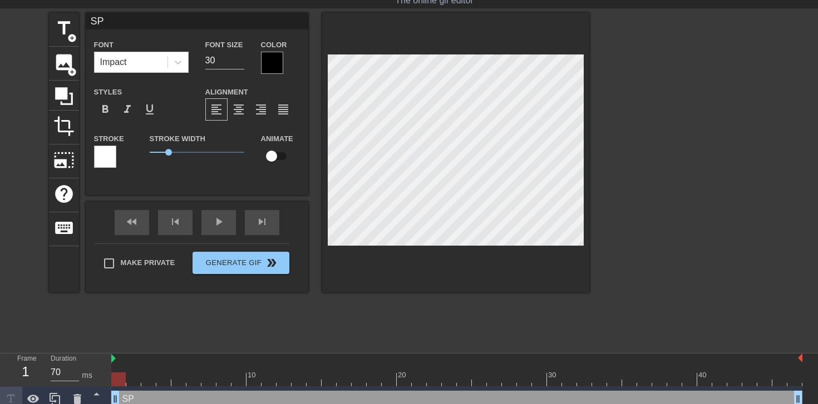
type input "SP"
type textarea "SP"
type input "SP o"
type textarea "SP o"
type input "SP op"
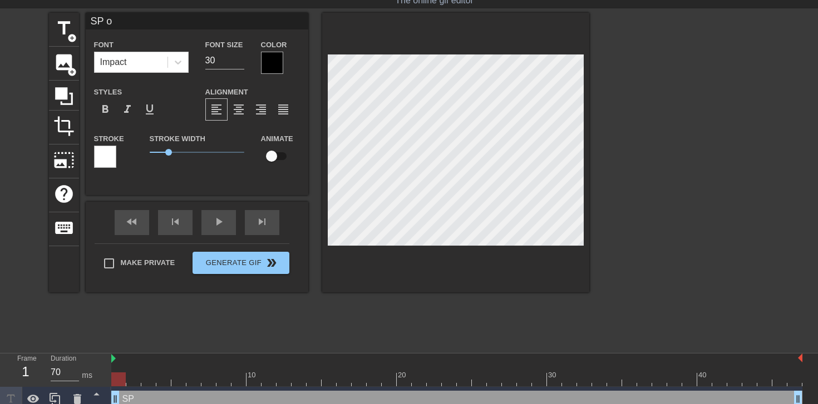
type textarea "SP op"
type input "SP opp"
type textarea "SP opp"
click at [243, 63] on input "29" at bounding box center [224, 61] width 39 height 18
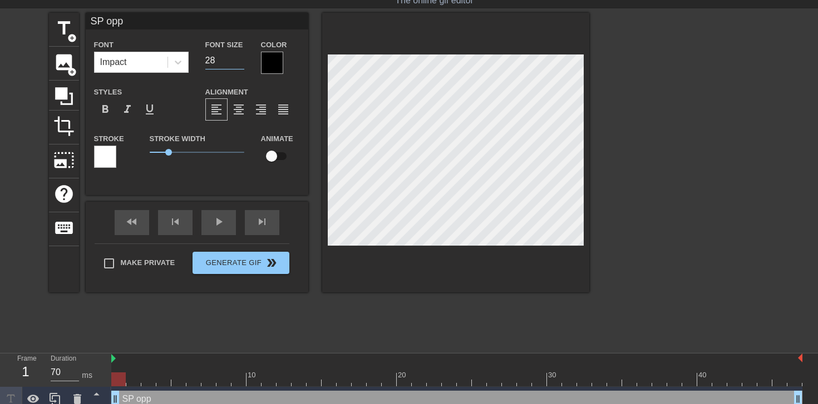
click at [243, 63] on input "28" at bounding box center [224, 61] width 39 height 18
click at [243, 63] on input "27" at bounding box center [224, 61] width 39 height 18
click at [243, 63] on input "26" at bounding box center [224, 61] width 39 height 18
click at [243, 63] on input "25" at bounding box center [224, 61] width 39 height 18
type input "24"
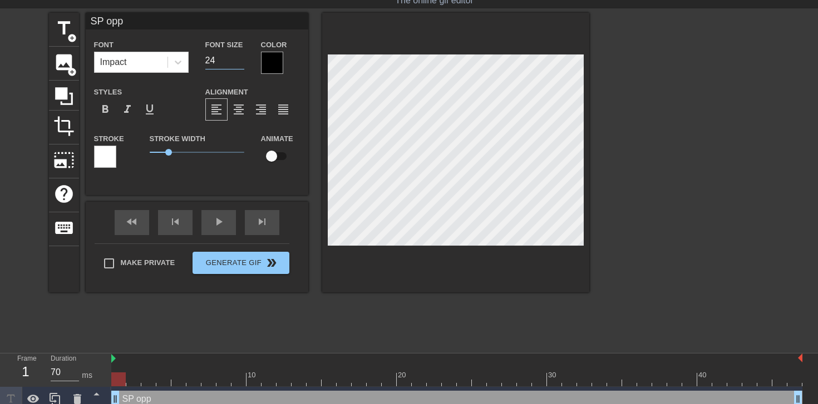
click at [243, 63] on input "24" at bounding box center [224, 61] width 39 height 18
type input "60"
drag, startPoint x: 118, startPoint y: 381, endPoint x: 129, endPoint y: 381, distance: 10.6
click at [129, 381] on div at bounding box center [133, 380] width 14 height 14
click at [284, 157] on input "checkbox" at bounding box center [271, 156] width 63 height 21
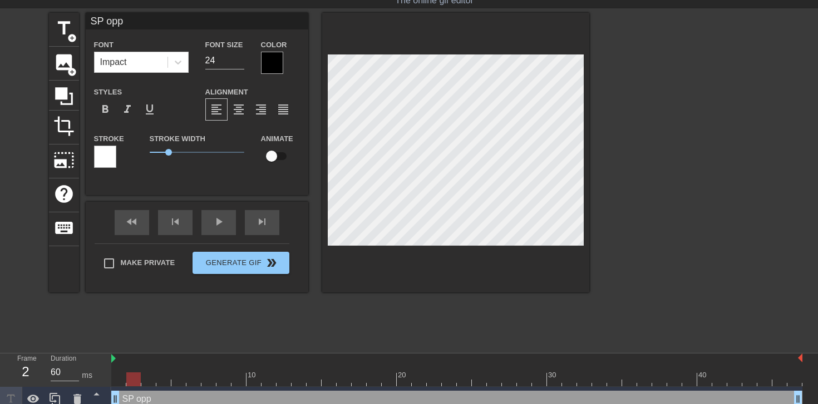
checkbox input "true"
click at [144, 381] on div at bounding box center [456, 380] width 691 height 14
click at [165, 381] on div at bounding box center [456, 380] width 691 height 14
click at [145, 381] on div at bounding box center [456, 380] width 691 height 14
click at [130, 379] on div at bounding box center [456, 380] width 691 height 14
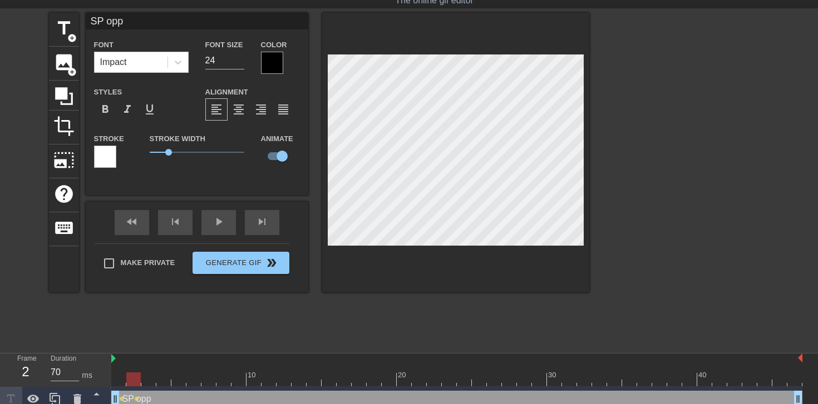
click at [152, 377] on div at bounding box center [456, 380] width 691 height 14
click at [162, 378] on div at bounding box center [456, 380] width 691 height 14
click at [175, 383] on div at bounding box center [178, 380] width 14 height 14
click at [192, 381] on div at bounding box center [456, 380] width 691 height 14
click at [210, 379] on div at bounding box center [456, 380] width 691 height 14
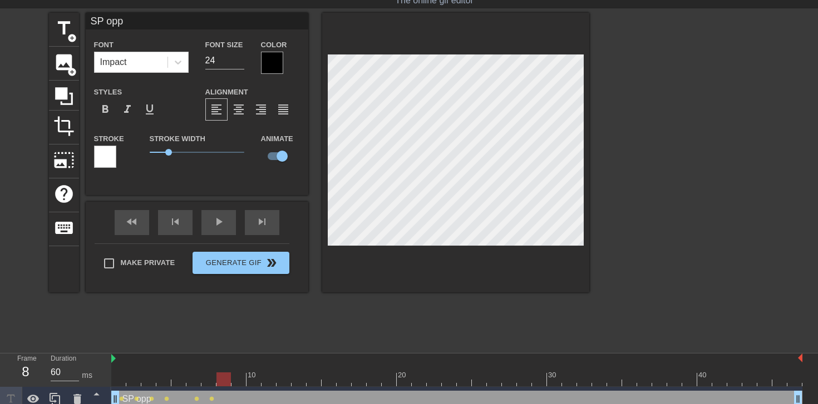
click at [226, 380] on div at bounding box center [456, 380] width 691 height 14
click at [238, 382] on div at bounding box center [456, 380] width 691 height 14
click at [256, 383] on div at bounding box center [456, 380] width 691 height 14
click at [263, 379] on div at bounding box center [456, 380] width 691 height 14
click at [283, 383] on div at bounding box center [456, 380] width 691 height 14
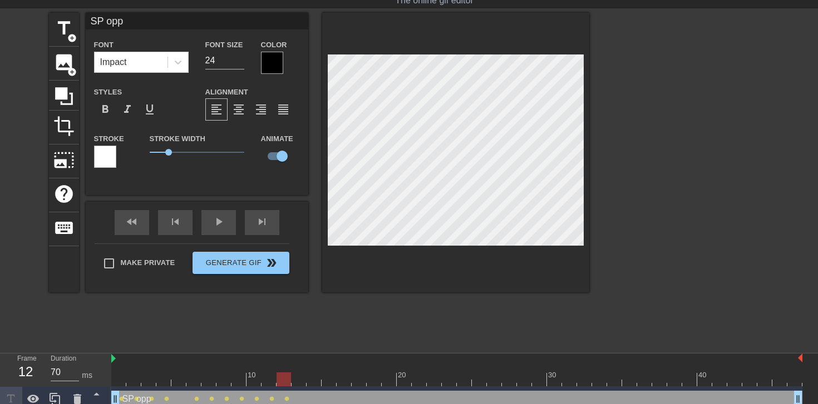
click at [301, 375] on div at bounding box center [456, 380] width 691 height 14
click at [316, 381] on div at bounding box center [456, 380] width 691 height 14
click at [332, 383] on div at bounding box center [456, 380] width 691 height 14
click at [345, 384] on div at bounding box center [456, 380] width 691 height 14
click at [357, 379] on div at bounding box center [456, 380] width 691 height 14
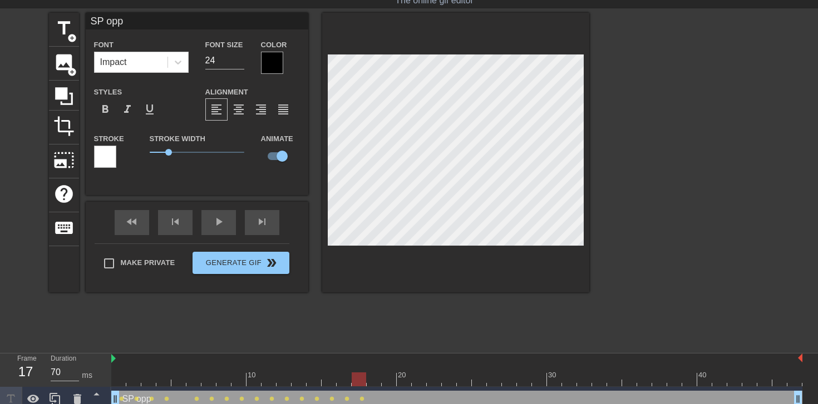
click at [377, 378] on div at bounding box center [456, 380] width 691 height 14
click at [391, 378] on div at bounding box center [456, 380] width 691 height 14
click at [406, 382] on div at bounding box center [456, 380] width 691 height 14
click at [422, 381] on div at bounding box center [456, 380] width 691 height 14
click at [435, 379] on div at bounding box center [456, 380] width 691 height 14
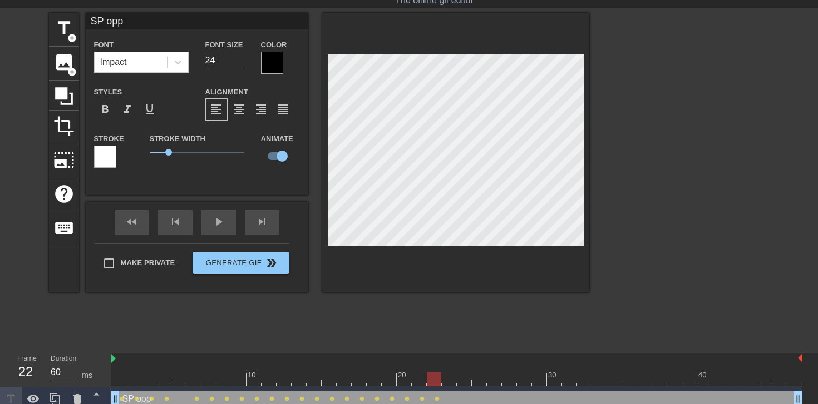
click at [447, 383] on div at bounding box center [456, 380] width 691 height 14
click at [466, 374] on div at bounding box center [456, 380] width 691 height 14
click at [480, 374] on div at bounding box center [456, 380] width 691 height 14
click at [492, 381] on div at bounding box center [456, 380] width 691 height 14
click at [514, 382] on div at bounding box center [456, 380] width 691 height 14
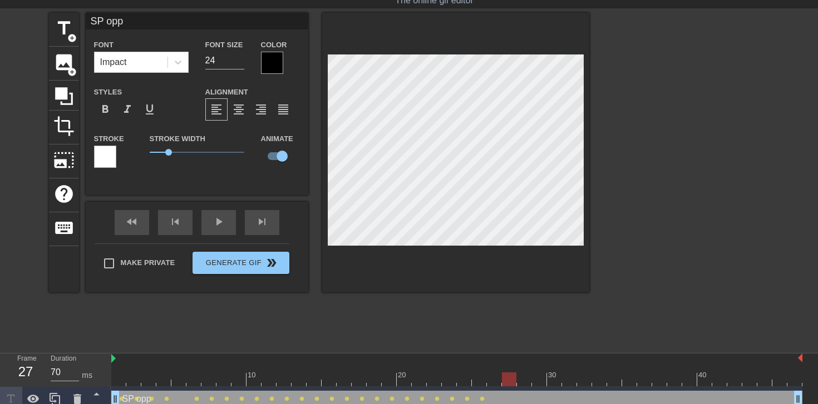
click at [526, 384] on div at bounding box center [456, 380] width 691 height 14
click at [545, 381] on div at bounding box center [456, 380] width 691 height 14
click at [557, 383] on div at bounding box center [456, 380] width 691 height 14
click at [495, 380] on div at bounding box center [456, 380] width 691 height 14
click at [510, 377] on div at bounding box center [456, 380] width 691 height 14
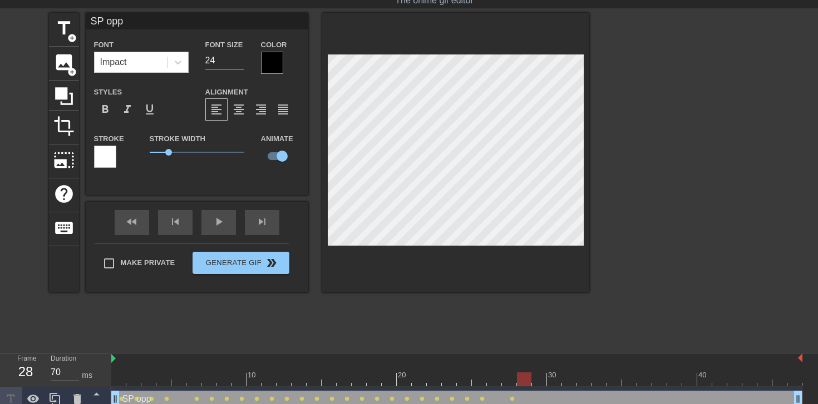
click at [522, 378] on div at bounding box center [456, 380] width 691 height 14
click at [539, 376] on div at bounding box center [456, 380] width 691 height 14
click at [555, 377] on div at bounding box center [456, 380] width 691 height 14
click at [569, 379] on div at bounding box center [456, 380] width 691 height 14
click at [584, 379] on div at bounding box center [456, 380] width 691 height 14
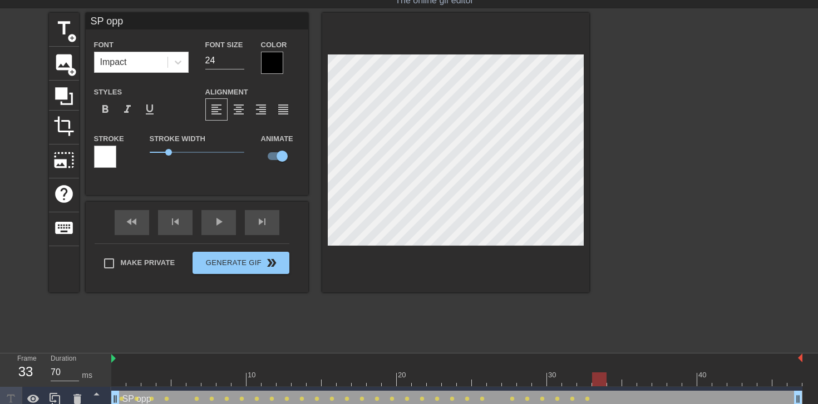
click at [600, 376] on div at bounding box center [456, 380] width 691 height 14
click at [612, 378] on div at bounding box center [456, 380] width 691 height 14
click at [626, 381] on div at bounding box center [456, 380] width 691 height 14
click at [649, 386] on div at bounding box center [456, 380] width 691 height 14
click at [662, 379] on div at bounding box center [456, 380] width 691 height 14
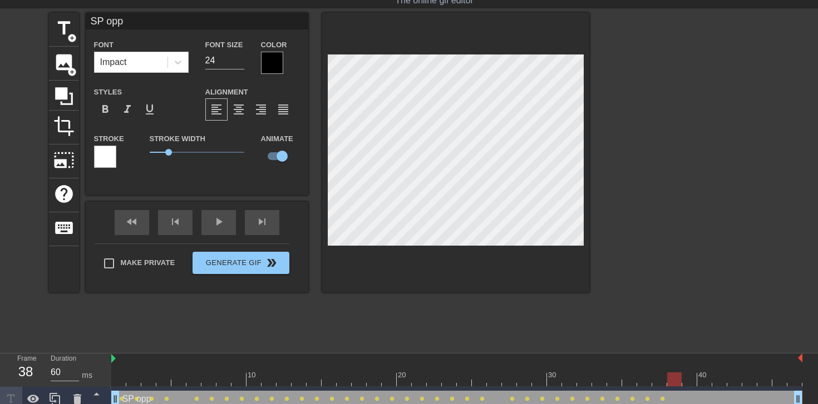
click at [673, 378] on div at bounding box center [456, 380] width 691 height 14
click at [690, 376] on div at bounding box center [456, 380] width 691 height 14
click at [706, 382] on div at bounding box center [456, 380] width 691 height 14
click at [723, 382] on div at bounding box center [456, 380] width 691 height 14
click at [742, 387] on div "10 20 30 40" at bounding box center [456, 370] width 691 height 33
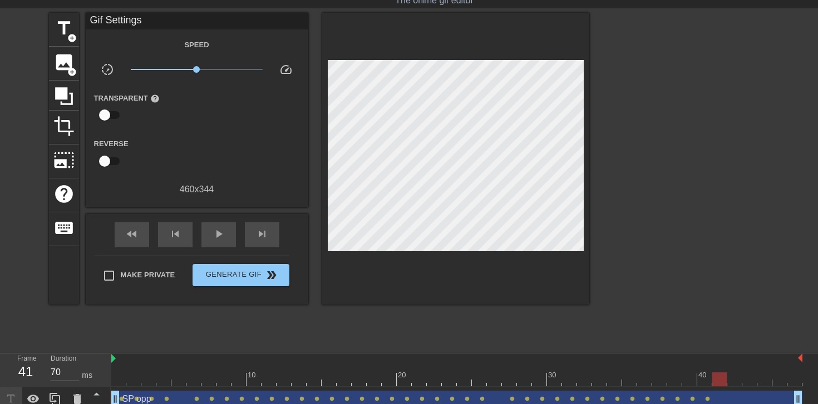
click at [734, 382] on div at bounding box center [456, 380] width 691 height 14
click at [751, 382] on div at bounding box center [456, 380] width 691 height 14
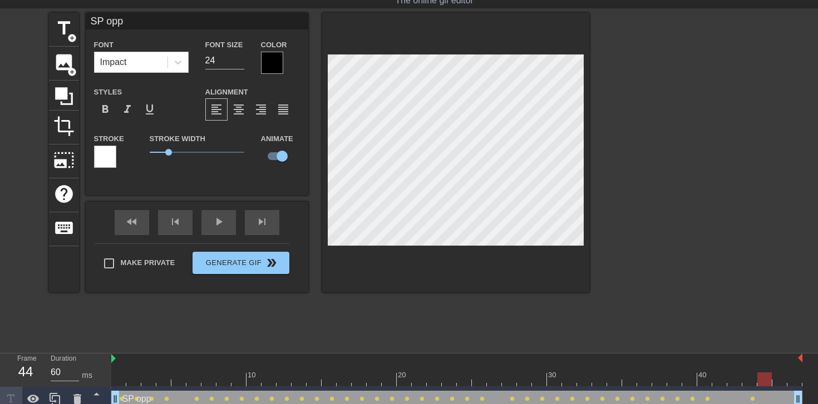
click at [769, 380] on div at bounding box center [456, 380] width 691 height 14
click at [782, 385] on div at bounding box center [456, 380] width 691 height 14
drag, startPoint x: 782, startPoint y: 385, endPoint x: 624, endPoint y: 299, distance: 180.0
click at [624, 299] on div "menu_book Browse the tutorials! [DOMAIN_NAME] The online gif editor Send Feedba…" at bounding box center [409, 241] width 818 height 544
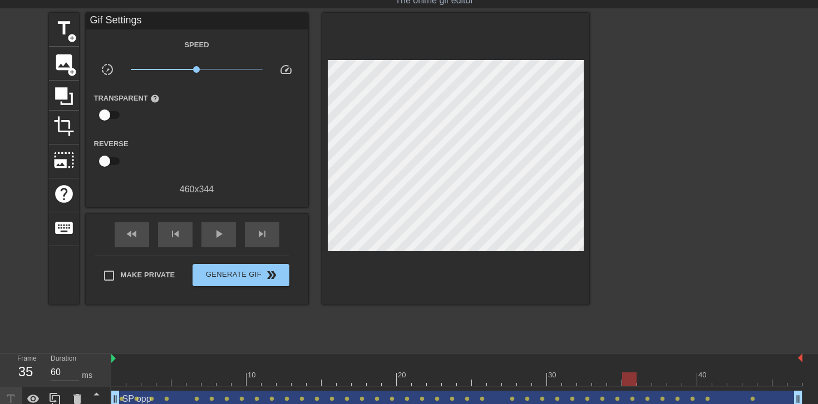
click at [785, 387] on div "SP opp drag_handle drag_handle lens lens lens lens lens lens lens lens lens len…" at bounding box center [456, 399] width 691 height 25
type input "70"
click at [783, 383] on div at bounding box center [456, 380] width 691 height 14
click at [795, 379] on div at bounding box center [456, 380] width 691 height 14
click at [62, 29] on span "title" at bounding box center [63, 28] width 21 height 21
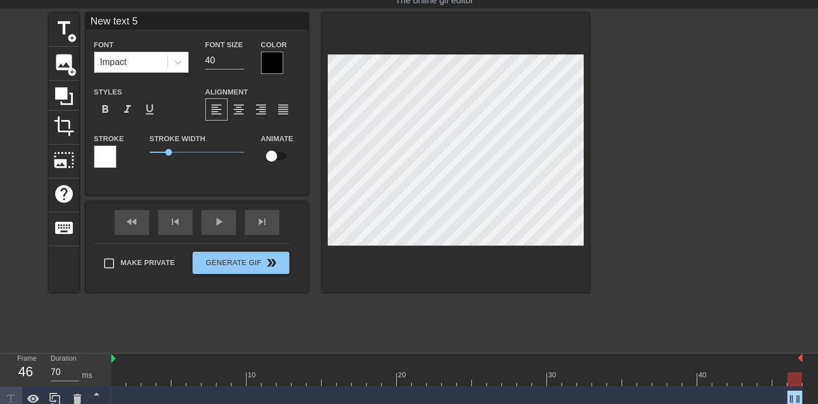
click at [135, 60] on div "Impact" at bounding box center [131, 62] width 73 height 20
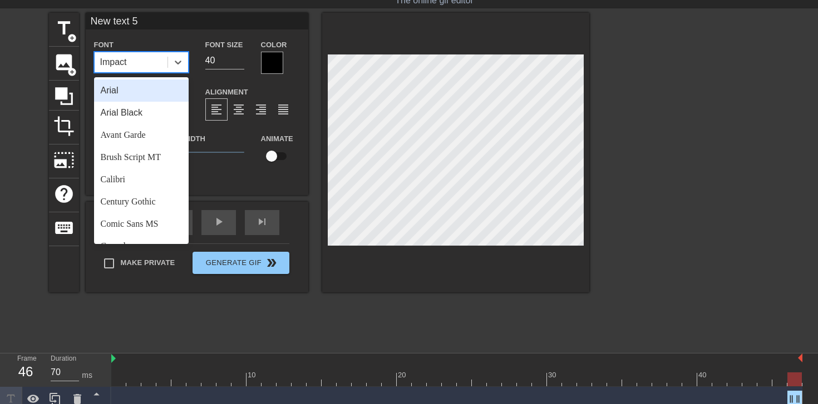
click at [135, 60] on div "Impact" at bounding box center [131, 62] width 73 height 20
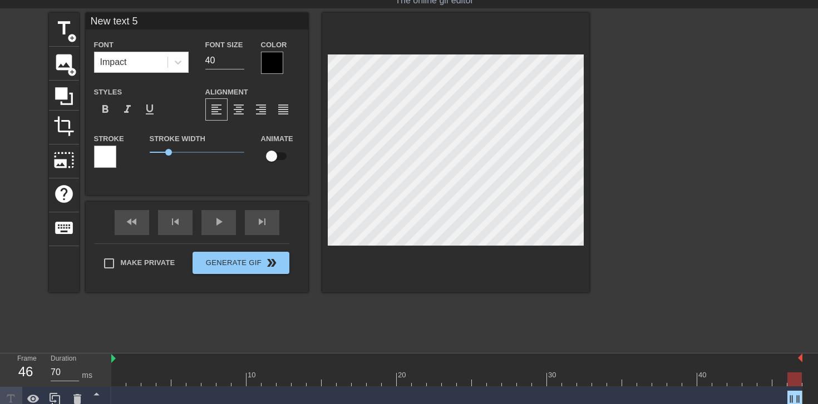
type input "B"
type textarea "B"
type input "BS"
type textarea "BS"
type input "BS"
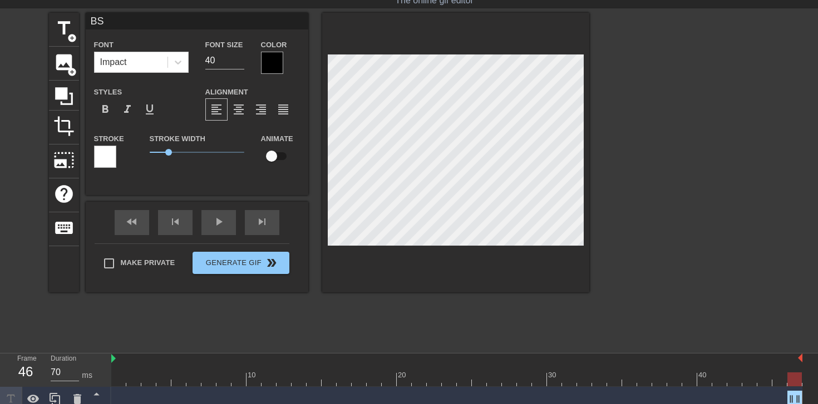
type textarea "BS"
type input "BS o"
type textarea "BS op"
type input "BS opp"
type textarea "BS opp"
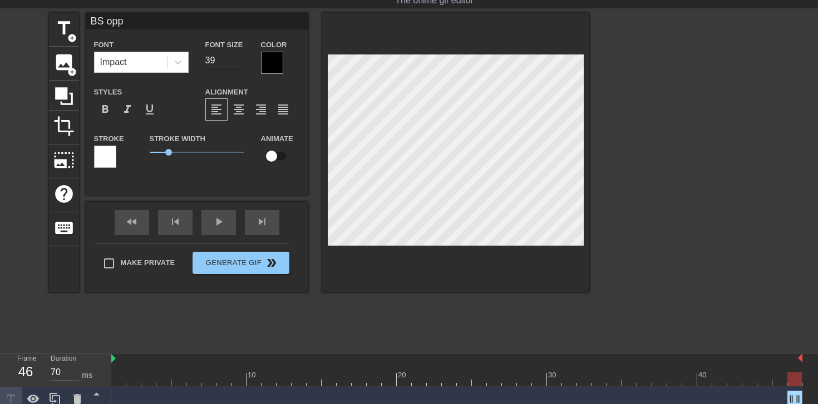
click at [239, 64] on input "39" at bounding box center [224, 61] width 39 height 18
click at [239, 64] on input "38" at bounding box center [224, 61] width 39 height 18
click at [239, 64] on input "37" at bounding box center [224, 61] width 39 height 18
click at [239, 64] on input "36" at bounding box center [224, 61] width 39 height 18
click at [239, 64] on input "35" at bounding box center [224, 61] width 39 height 18
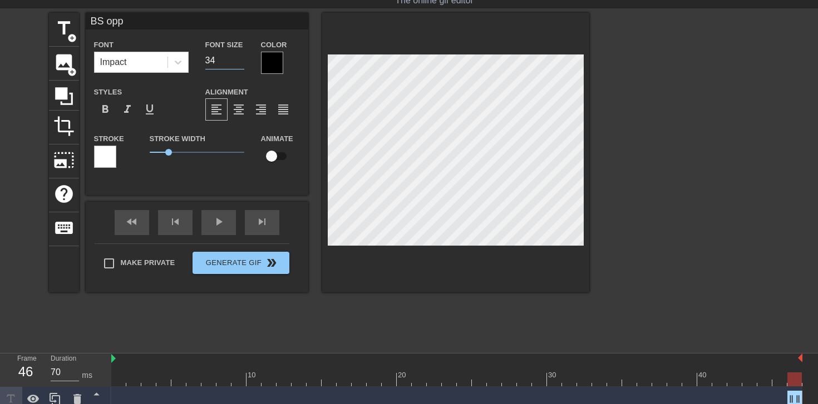
click at [239, 64] on input "34" at bounding box center [224, 61] width 39 height 18
click at [239, 64] on input "33" at bounding box center [224, 61] width 39 height 18
click at [239, 64] on input "32" at bounding box center [224, 61] width 39 height 18
click at [239, 64] on input "31" at bounding box center [224, 61] width 39 height 18
type input "30"
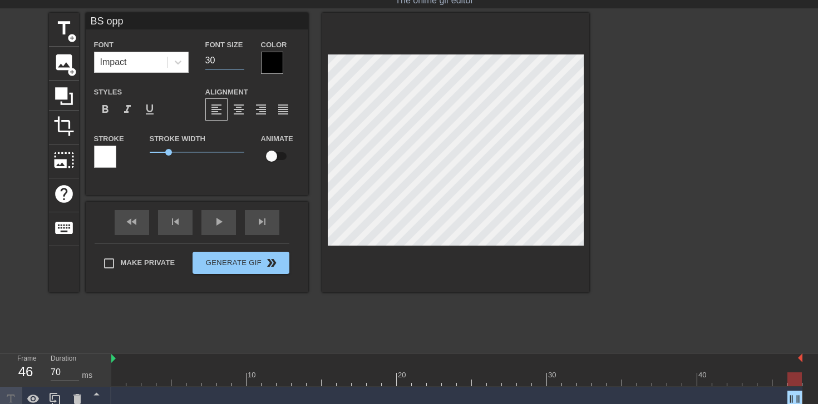
click at [239, 64] on input "30" at bounding box center [224, 61] width 39 height 18
drag, startPoint x: 798, startPoint y: 379, endPoint x: 58, endPoint y: 386, distance: 739.5
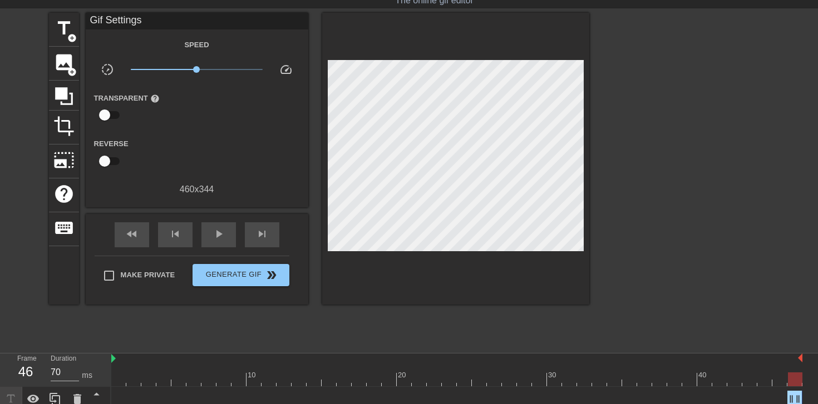
drag, startPoint x: 117, startPoint y: 381, endPoint x: 803, endPoint y: 399, distance: 686.3
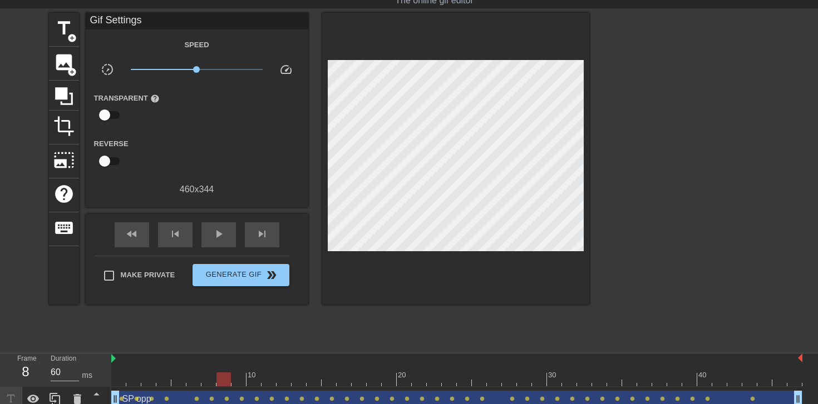
type input "70"
drag, startPoint x: 797, startPoint y: 377, endPoint x: 82, endPoint y: 405, distance: 715.5
click at [82, 404] on html "menu_book Browse the tutorials! [DOMAIN_NAME] The online gif editor Send Feedba…" at bounding box center [409, 241] width 818 height 544
click at [65, 35] on span "title" at bounding box center [63, 28] width 21 height 21
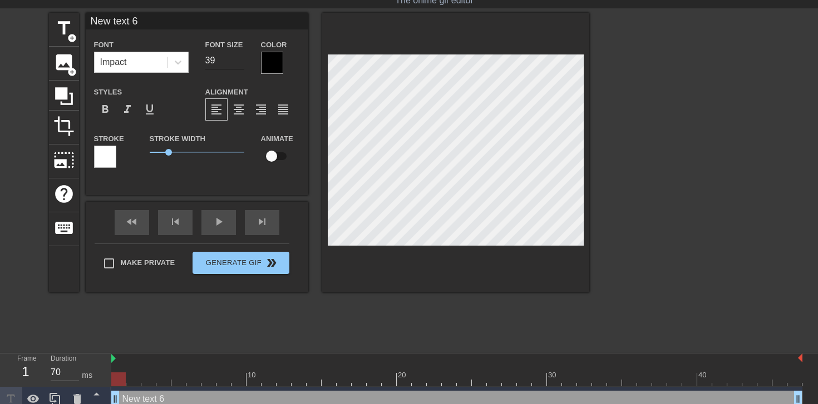
click at [238, 62] on input "39" at bounding box center [224, 61] width 39 height 18
click at [238, 62] on input "38" at bounding box center [224, 61] width 39 height 18
click at [238, 62] on input "37" at bounding box center [224, 61] width 39 height 18
click at [238, 62] on input "36" at bounding box center [224, 61] width 39 height 18
click at [238, 62] on input "35" at bounding box center [224, 61] width 39 height 18
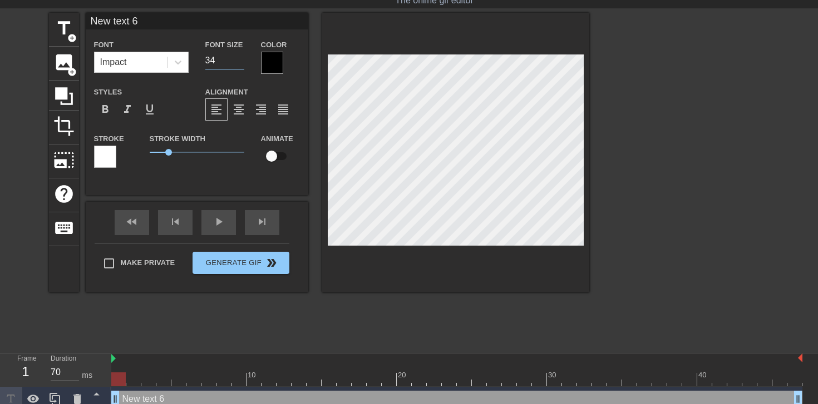
click at [238, 62] on input "34" at bounding box center [224, 61] width 39 height 18
click at [238, 62] on input "33" at bounding box center [224, 61] width 39 height 18
click at [238, 62] on input "32" at bounding box center [224, 61] width 39 height 18
click at [238, 62] on input "31" at bounding box center [224, 61] width 39 height 18
type input "30"
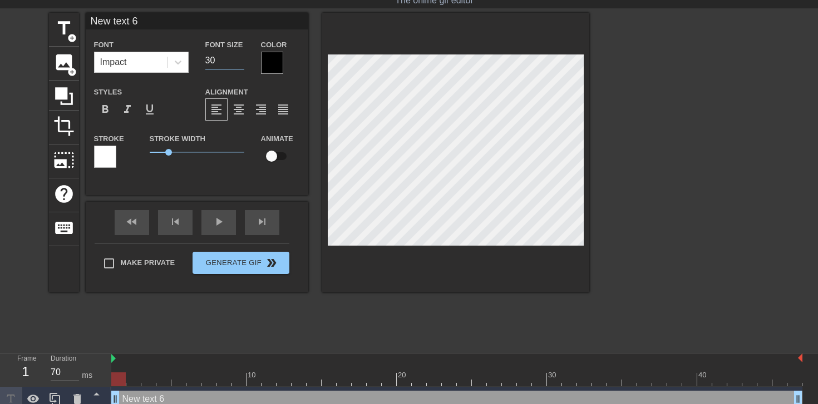
click at [238, 62] on input "30" at bounding box center [224, 61] width 39 height 18
type input "B"
type textarea "B"
type input "BS"
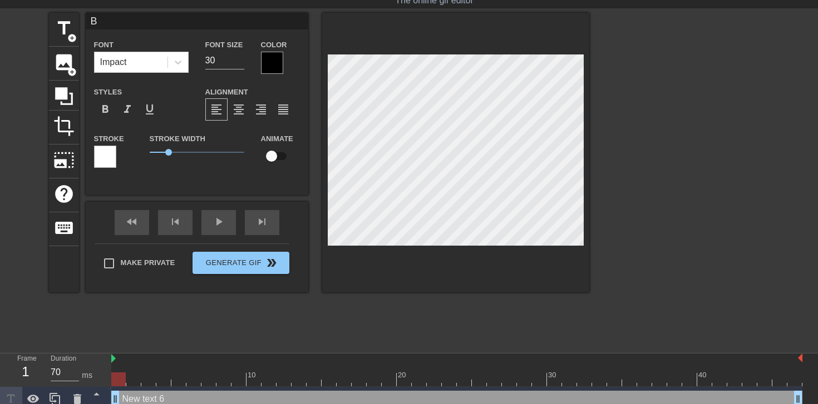
type textarea "BS"
type input "BS"
type textarea "BS"
type input "BS o"
type textarea "BS o"
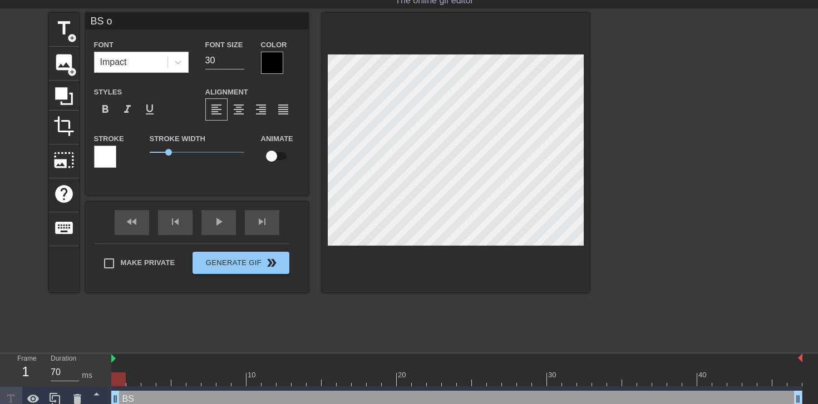
type input "BS op"
type textarea "BS op"
type input "BS opp"
type textarea "BS opp"
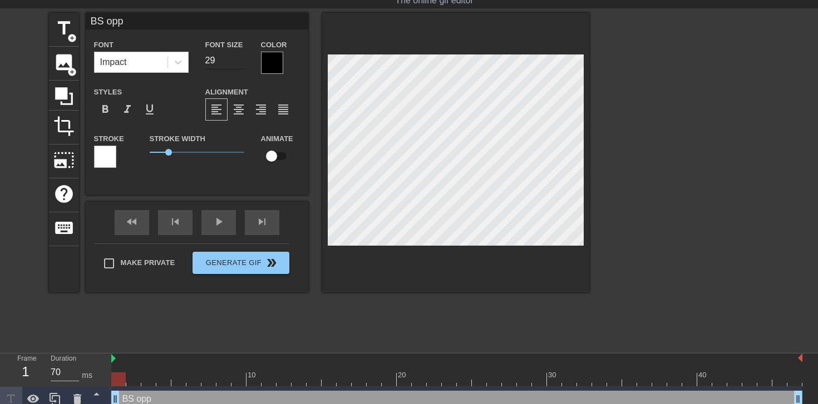
click at [239, 62] on input "29" at bounding box center [224, 61] width 39 height 18
click at [239, 62] on input "28" at bounding box center [224, 61] width 39 height 18
click at [239, 62] on input "27" at bounding box center [224, 61] width 39 height 18
click at [239, 62] on input "26" at bounding box center [224, 61] width 39 height 18
click at [239, 62] on input "25" at bounding box center [224, 61] width 39 height 18
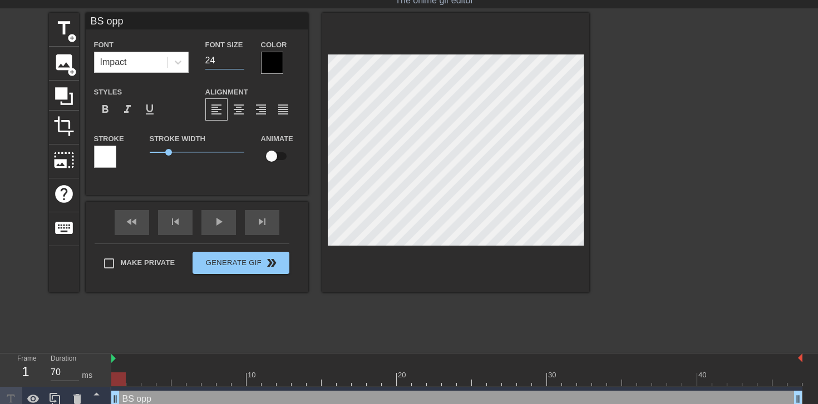
type input "24"
click at [239, 62] on input "24" at bounding box center [224, 61] width 39 height 18
click at [678, 215] on div at bounding box center [686, 180] width 167 height 334
click at [269, 158] on input "checkbox" at bounding box center [271, 156] width 63 height 21
checkbox input "true"
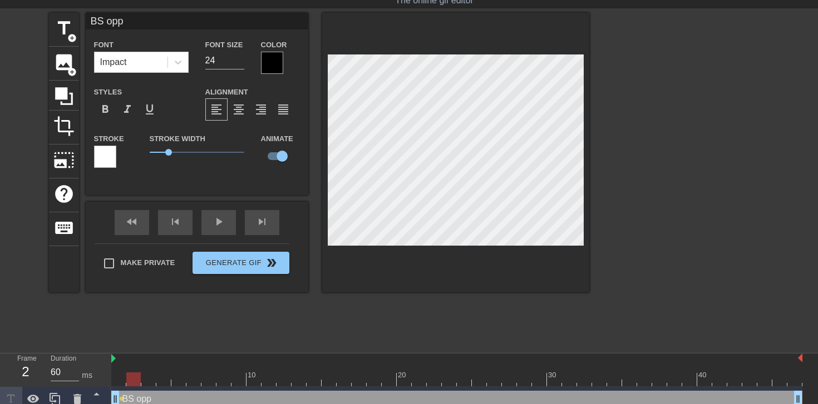
click at [134, 380] on div at bounding box center [456, 380] width 691 height 14
click at [150, 380] on div at bounding box center [456, 380] width 691 height 14
click at [162, 379] on div at bounding box center [456, 380] width 691 height 14
click at [184, 379] on div at bounding box center [456, 380] width 691 height 14
click at [198, 380] on div at bounding box center [456, 380] width 691 height 14
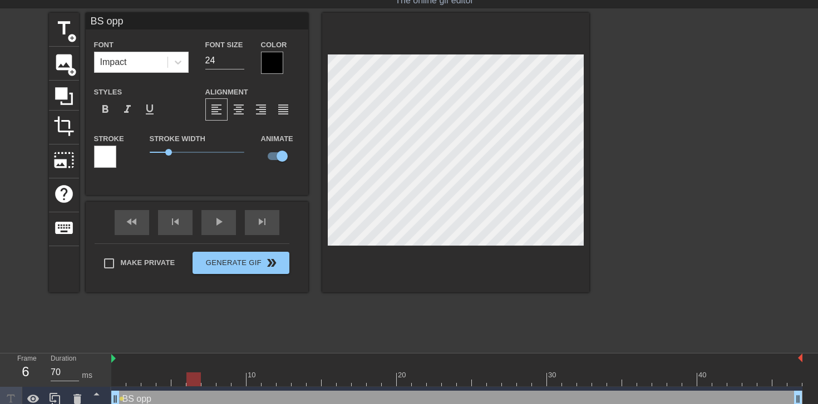
click at [205, 379] on div at bounding box center [456, 380] width 691 height 14
click at [225, 384] on div at bounding box center [456, 380] width 691 height 14
click at [236, 383] on div at bounding box center [456, 380] width 691 height 14
click at [255, 384] on div at bounding box center [456, 380] width 691 height 14
click at [267, 383] on div at bounding box center [456, 380] width 691 height 14
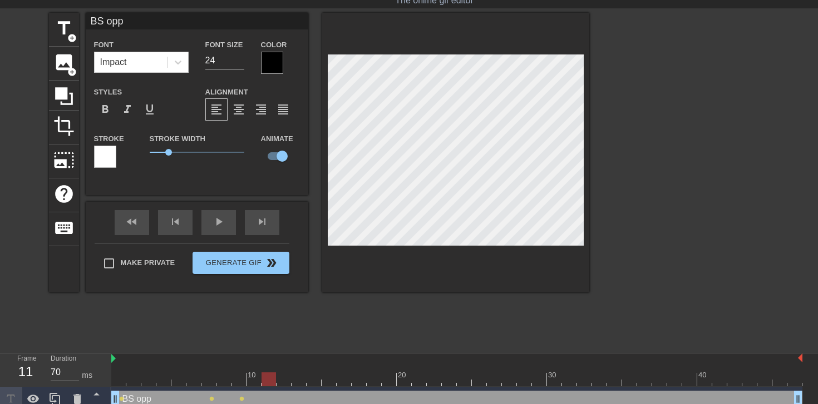
click at [284, 382] on div at bounding box center [456, 380] width 691 height 14
click at [298, 378] on div at bounding box center [456, 380] width 691 height 14
click at [317, 378] on div at bounding box center [456, 380] width 691 height 14
click at [334, 381] on div at bounding box center [456, 380] width 691 height 14
click at [343, 384] on div at bounding box center [456, 380] width 691 height 14
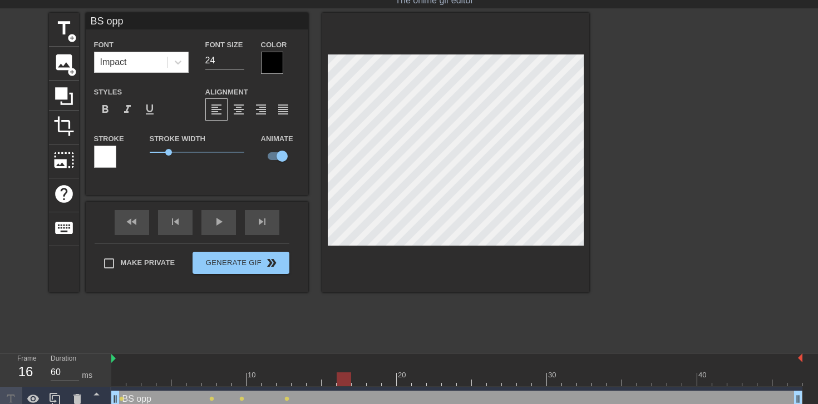
click at [356, 383] on div at bounding box center [456, 380] width 691 height 14
click at [374, 380] on div at bounding box center [456, 380] width 691 height 14
click at [389, 377] on div at bounding box center [456, 380] width 691 height 14
click at [407, 384] on div at bounding box center [456, 380] width 691 height 14
click at [420, 383] on div at bounding box center [456, 380] width 691 height 14
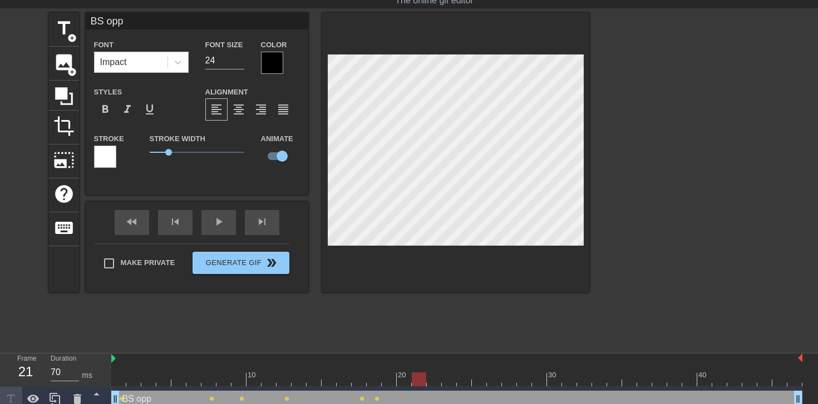
click at [434, 382] on div at bounding box center [456, 380] width 691 height 14
click at [463, 379] on div at bounding box center [456, 380] width 691 height 14
click at [482, 380] on div at bounding box center [456, 380] width 691 height 14
click at [494, 381] on div at bounding box center [456, 380] width 691 height 14
click at [510, 379] on div at bounding box center [456, 380] width 691 height 14
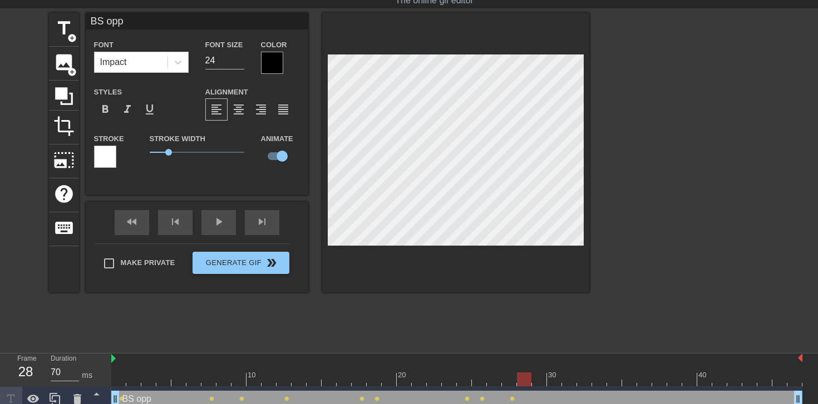
click at [524, 381] on div at bounding box center [456, 380] width 691 height 14
click at [538, 381] on div at bounding box center [456, 380] width 691 height 14
click at [555, 376] on div at bounding box center [456, 380] width 691 height 14
click at [571, 376] on div at bounding box center [456, 380] width 691 height 14
click at [584, 381] on div at bounding box center [456, 380] width 691 height 14
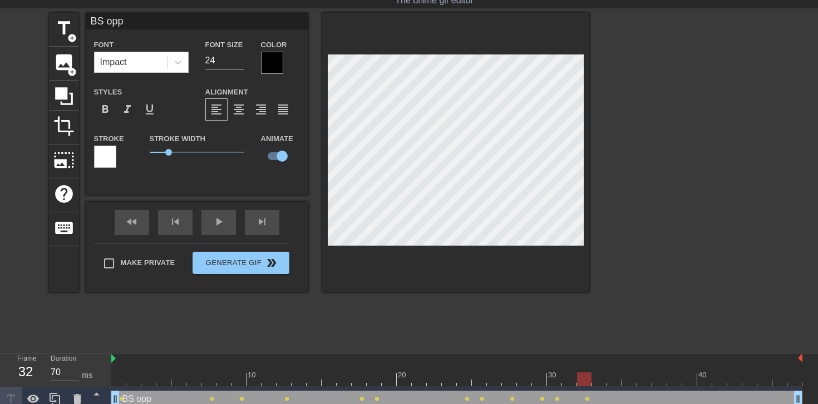
click at [599, 376] on div at bounding box center [456, 380] width 691 height 14
click at [614, 380] on div at bounding box center [456, 380] width 691 height 14
click at [628, 380] on div at bounding box center [456, 380] width 691 height 14
click at [646, 381] on div at bounding box center [456, 380] width 691 height 14
click at [666, 379] on div at bounding box center [456, 380] width 691 height 14
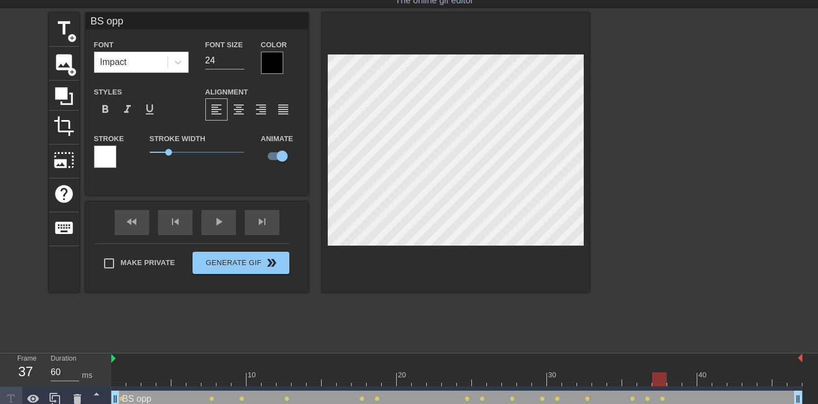
click at [670, 380] on div at bounding box center [456, 380] width 691 height 14
click at [690, 384] on div at bounding box center [456, 380] width 691 height 14
click at [709, 389] on div "BS opp drag_handle drag_handle lens lens lens lens lens lens lens lens lens len…" at bounding box center [456, 399] width 691 height 25
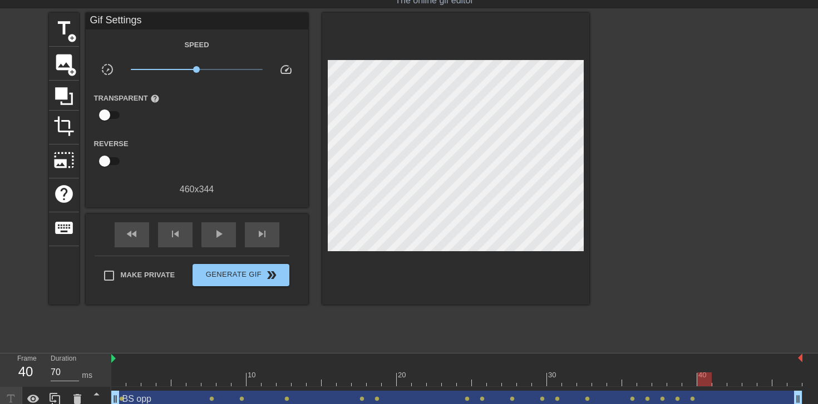
click at [705, 376] on div at bounding box center [456, 380] width 691 height 14
click at [726, 380] on div at bounding box center [456, 380] width 691 height 14
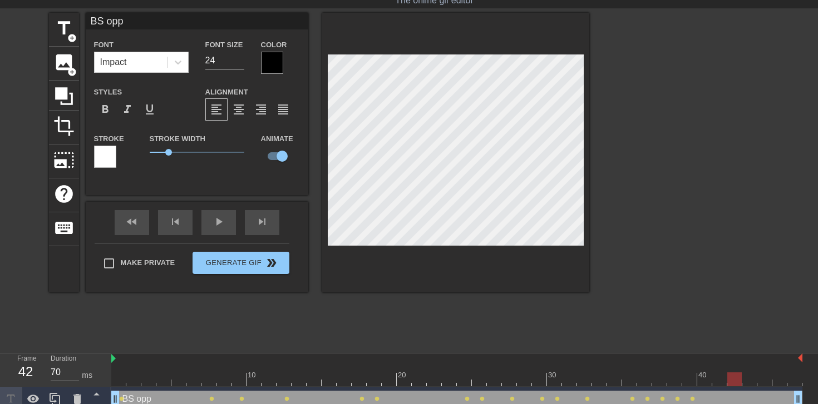
click at [738, 381] on div at bounding box center [456, 380] width 691 height 14
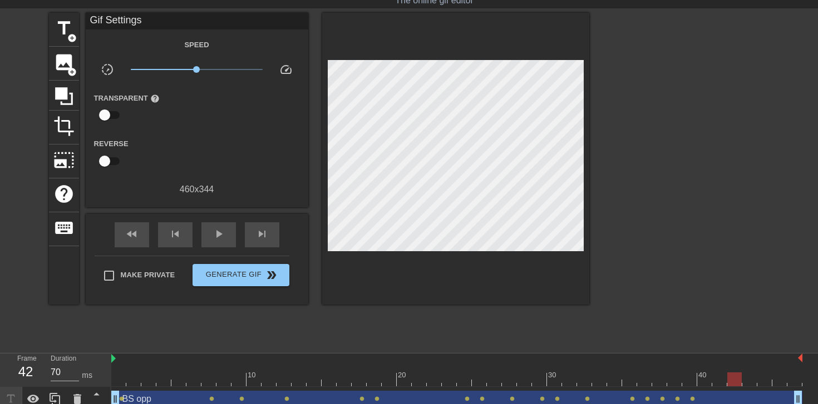
click at [751, 388] on div "BS opp drag_handle drag_handle lens lens lens lens lens lens lens lens lens len…" at bounding box center [456, 399] width 691 height 25
click at [746, 379] on div at bounding box center [456, 380] width 691 height 14
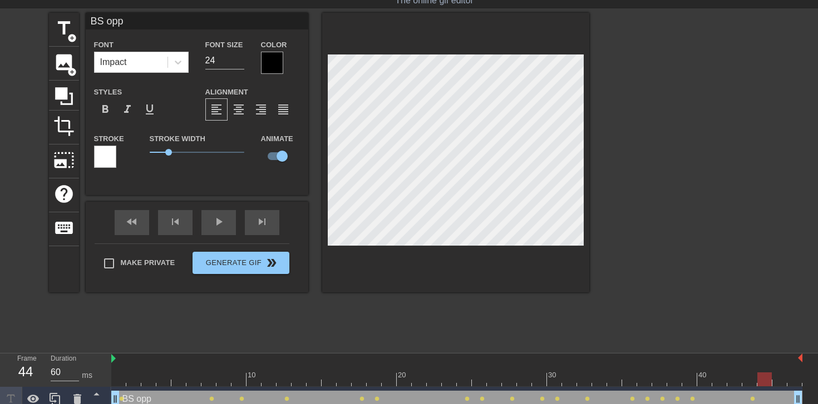
click at [766, 382] on div at bounding box center [456, 380] width 691 height 14
click at [778, 383] on div at bounding box center [456, 380] width 691 height 14
click at [796, 380] on div at bounding box center [456, 380] width 691 height 14
type input "70"
drag, startPoint x: 795, startPoint y: 378, endPoint x: 44, endPoint y: 395, distance: 750.8
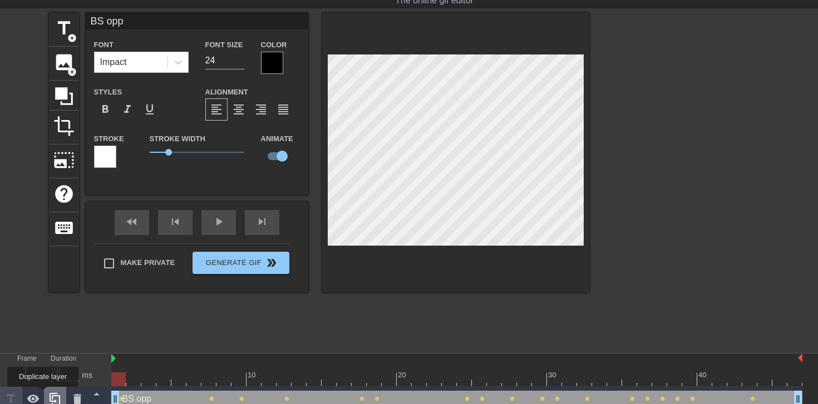
click at [62, 29] on span "title" at bounding box center [63, 28] width 21 height 21
type input "New text 7"
type input "40"
checkbox input "false"
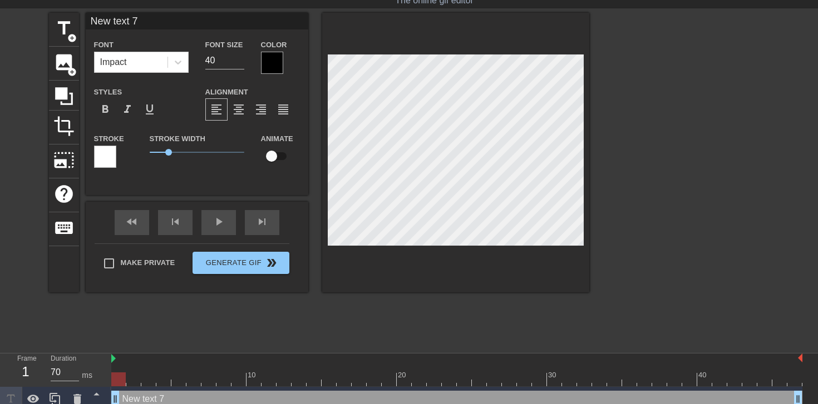
scroll to position [0, 2]
type input "M"
type textarea "M"
type input "MA"
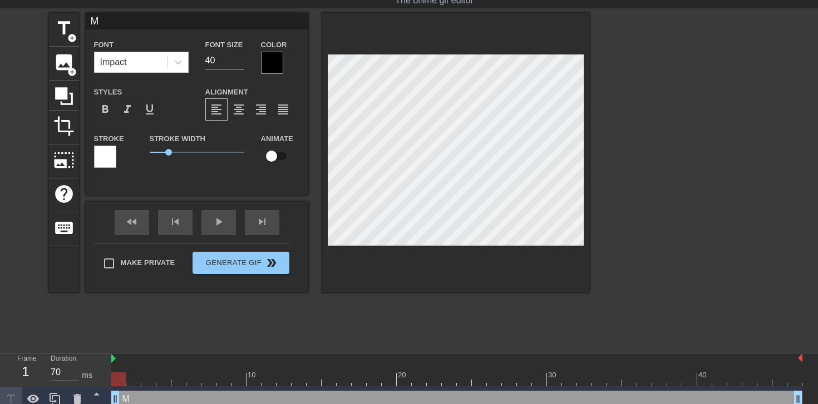
type textarea "MA"
type input "MAS"
type textarea "MAS"
type input "MAS"
type textarea "MAS"
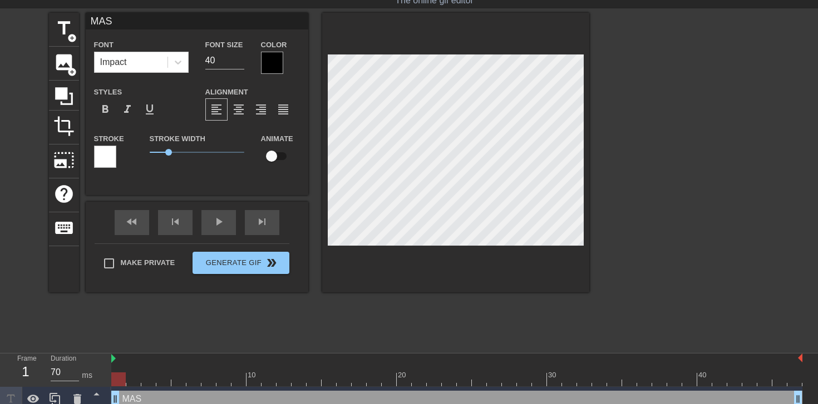
type input "MAS o"
type textarea "MAS op"
type input "MAS opp"
type textarea "MAS opp"
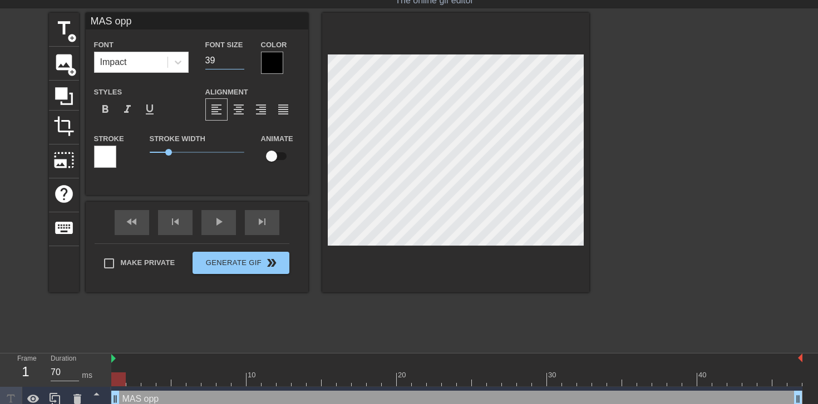
click at [240, 64] on input "39" at bounding box center [224, 61] width 39 height 18
click at [240, 64] on input "38" at bounding box center [224, 61] width 39 height 18
click at [240, 64] on input "37" at bounding box center [224, 61] width 39 height 18
click at [240, 64] on input "36" at bounding box center [224, 61] width 39 height 18
click at [240, 64] on input "35" at bounding box center [224, 61] width 39 height 18
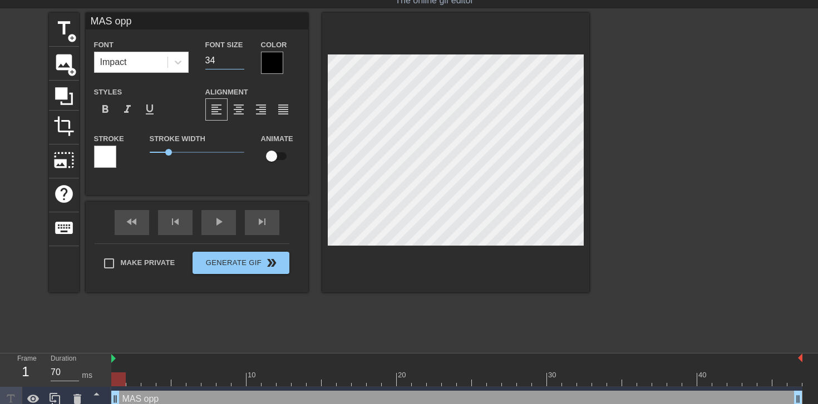
click at [240, 64] on input "34" at bounding box center [224, 61] width 39 height 18
click at [240, 64] on input "33" at bounding box center [224, 61] width 39 height 18
click at [240, 64] on input "32" at bounding box center [224, 61] width 39 height 18
click at [240, 64] on input "31" at bounding box center [224, 61] width 39 height 18
click at [240, 64] on input "30" at bounding box center [224, 61] width 39 height 18
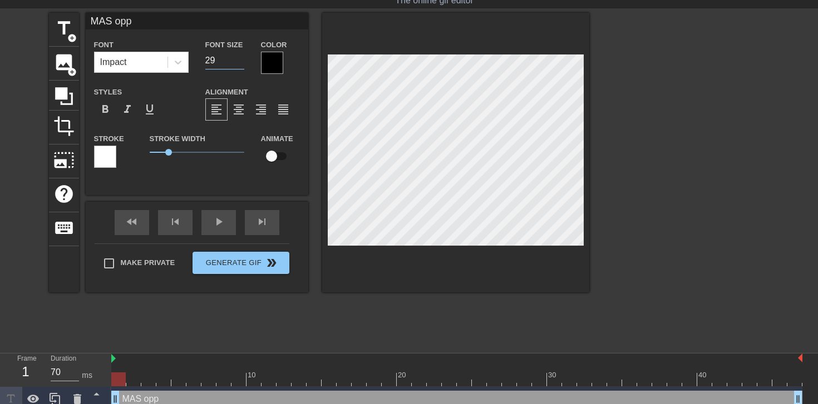
click at [240, 64] on input "29" at bounding box center [224, 61] width 39 height 18
click at [240, 64] on input "28" at bounding box center [224, 61] width 39 height 18
click at [240, 64] on input "27" at bounding box center [224, 61] width 39 height 18
click at [240, 64] on input "26" at bounding box center [224, 61] width 39 height 18
click at [240, 64] on input "25" at bounding box center [224, 61] width 39 height 18
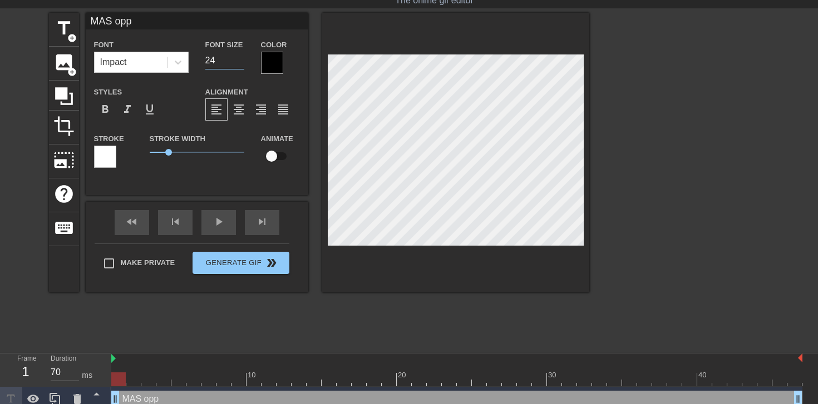
click at [240, 64] on input "24" at bounding box center [224, 61] width 39 height 18
click at [240, 64] on input "23" at bounding box center [224, 61] width 39 height 18
click at [240, 64] on input "22" at bounding box center [224, 61] width 39 height 18
click at [240, 64] on input "21" at bounding box center [224, 61] width 39 height 18
click at [240, 64] on input "20" at bounding box center [224, 61] width 39 height 18
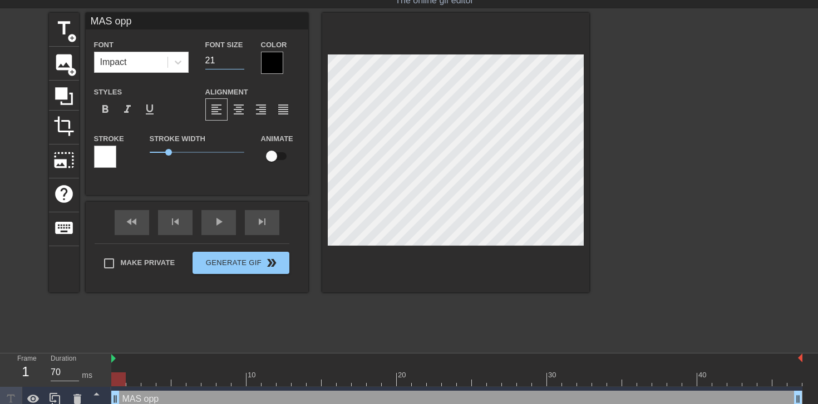
click at [241, 56] on input "21" at bounding box center [224, 61] width 39 height 18
click at [241, 56] on input "22" at bounding box center [224, 61] width 39 height 18
type input "23"
click at [241, 56] on input "23" at bounding box center [224, 61] width 39 height 18
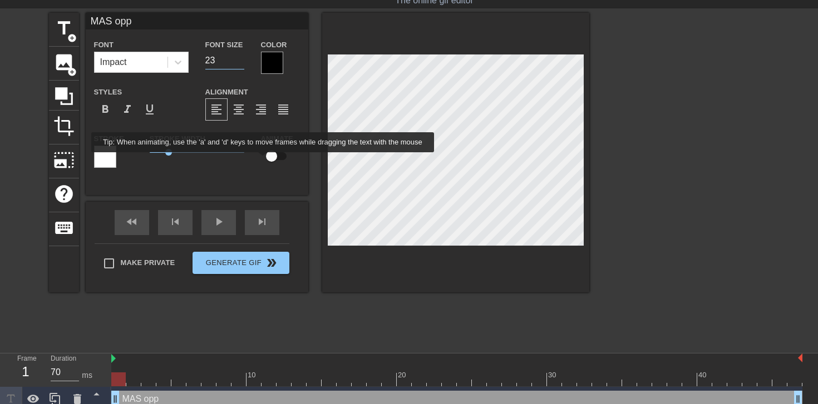
click at [273, 158] on input "checkbox" at bounding box center [271, 156] width 63 height 21
checkbox input "true"
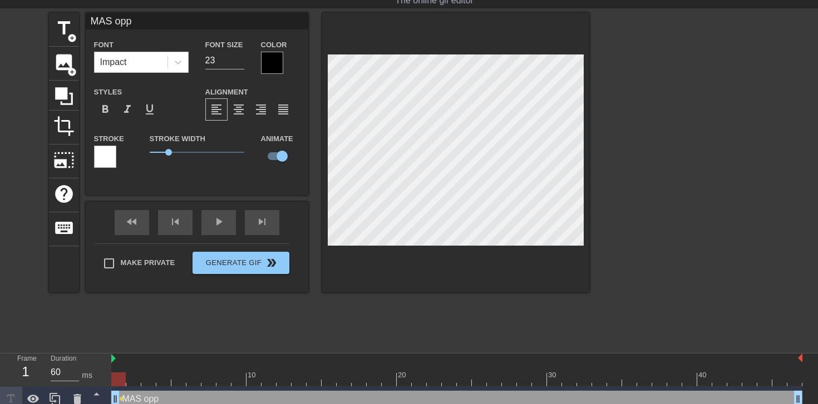
click at [132, 378] on div at bounding box center [456, 380] width 691 height 14
click at [146, 381] on div at bounding box center [456, 380] width 691 height 14
click at [161, 382] on div at bounding box center [456, 380] width 691 height 14
click at [178, 381] on div at bounding box center [456, 380] width 691 height 14
click at [200, 382] on div at bounding box center [456, 380] width 691 height 14
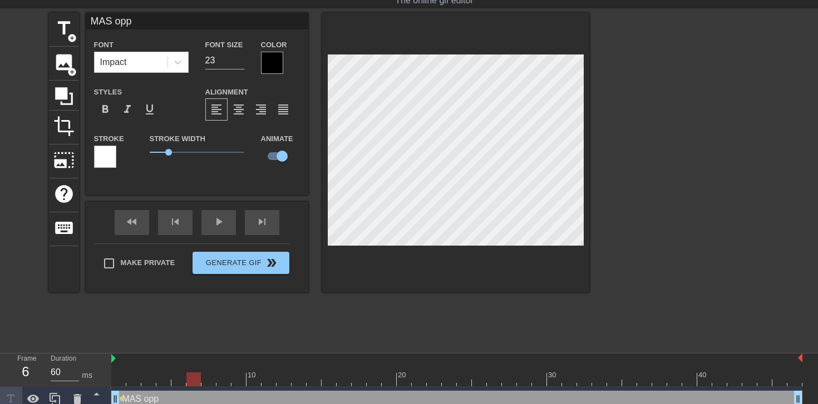
click at [216, 383] on div at bounding box center [456, 380] width 691 height 14
click at [233, 382] on div at bounding box center [456, 380] width 691 height 14
click at [260, 381] on div at bounding box center [456, 380] width 691 height 14
click at [272, 381] on div at bounding box center [456, 380] width 691 height 14
click at [283, 381] on div at bounding box center [456, 380] width 691 height 14
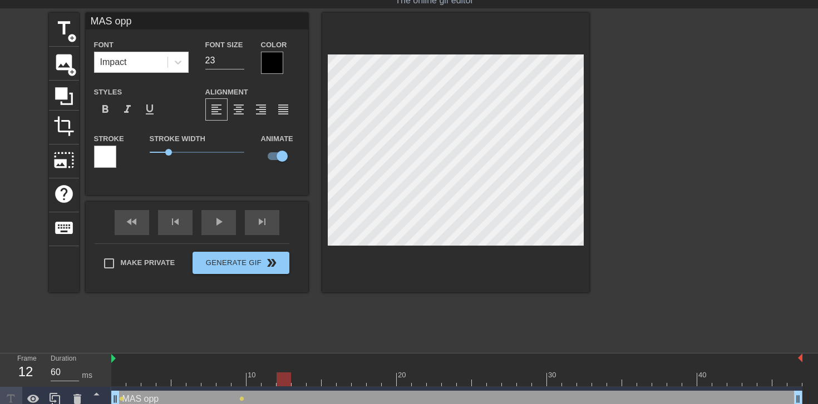
click at [308, 382] on div at bounding box center [456, 380] width 691 height 14
click at [330, 381] on div at bounding box center [456, 380] width 691 height 14
click at [341, 383] on div at bounding box center [456, 380] width 691 height 14
click at [357, 384] on div at bounding box center [456, 380] width 691 height 14
click at [376, 380] on div at bounding box center [456, 380] width 691 height 14
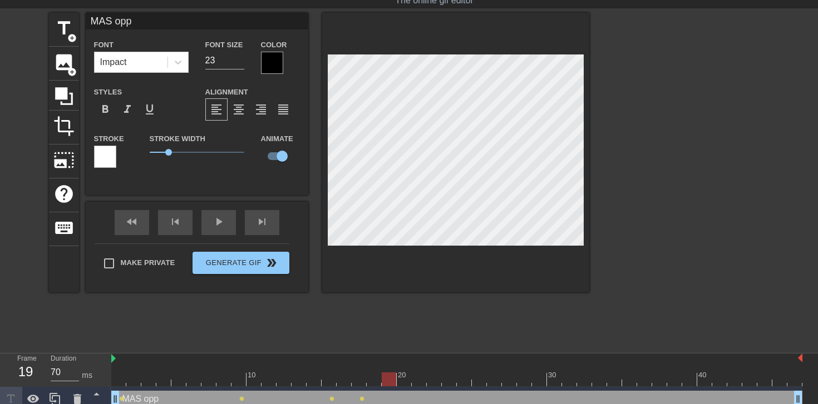
click at [389, 383] on div at bounding box center [456, 380] width 691 height 14
click at [413, 382] on div at bounding box center [456, 380] width 691 height 14
click at [413, 382] on div at bounding box center [419, 380] width 14 height 14
click at [406, 378] on div at bounding box center [456, 380] width 691 height 14
click at [385, 383] on div at bounding box center [456, 380] width 691 height 14
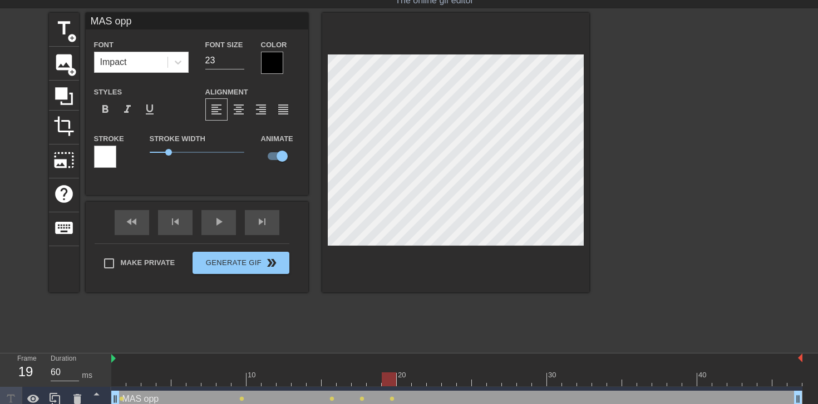
click at [409, 384] on div at bounding box center [456, 380] width 691 height 14
click at [420, 379] on div at bounding box center [456, 380] width 691 height 14
click at [433, 376] on div at bounding box center [456, 380] width 691 height 14
click at [451, 376] on div at bounding box center [456, 380] width 691 height 14
click at [464, 378] on div at bounding box center [456, 380] width 691 height 14
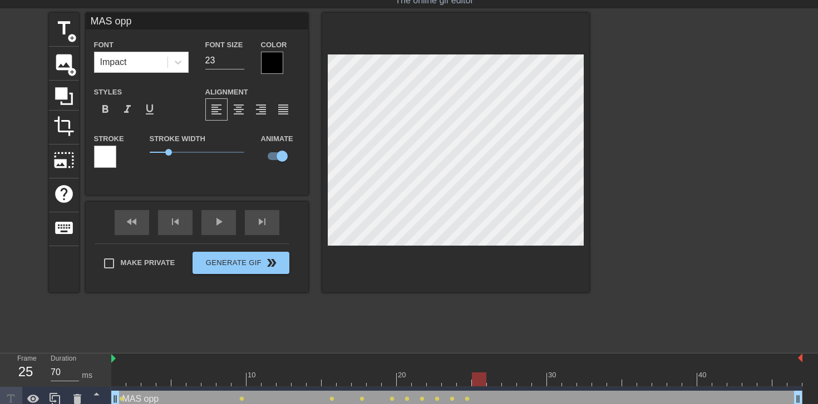
click at [478, 378] on div at bounding box center [456, 380] width 691 height 14
click at [496, 379] on div at bounding box center [456, 380] width 691 height 14
click at [509, 376] on div at bounding box center [456, 380] width 691 height 14
click at [527, 375] on div at bounding box center [456, 380] width 691 height 14
click at [541, 379] on div at bounding box center [456, 380] width 691 height 14
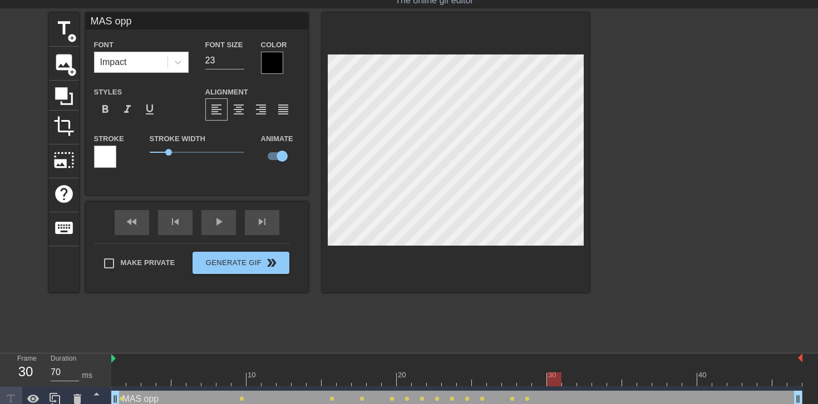
click at [553, 381] on div at bounding box center [456, 380] width 691 height 14
click at [571, 379] on div at bounding box center [456, 380] width 691 height 14
click at [584, 380] on div at bounding box center [456, 380] width 691 height 14
click at [597, 377] on div at bounding box center [456, 380] width 691 height 14
click at [614, 381] on div at bounding box center [456, 380] width 691 height 14
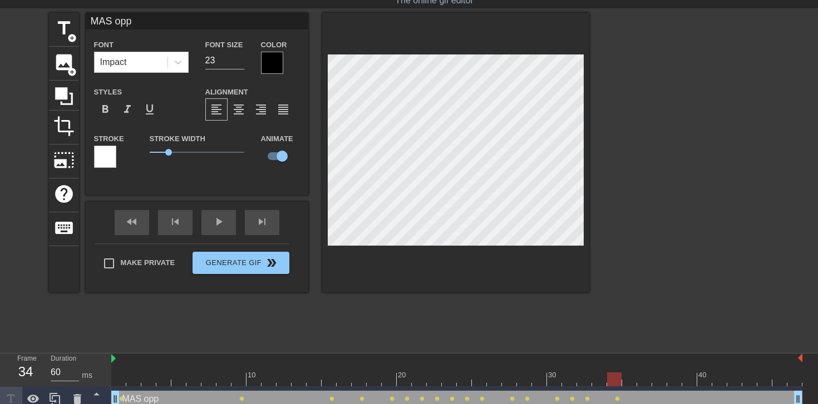
click at [631, 381] on div at bounding box center [456, 380] width 691 height 14
click at [644, 376] on div at bounding box center [456, 380] width 691 height 14
click at [659, 378] on div at bounding box center [456, 380] width 691 height 14
click at [677, 383] on div at bounding box center [456, 380] width 691 height 14
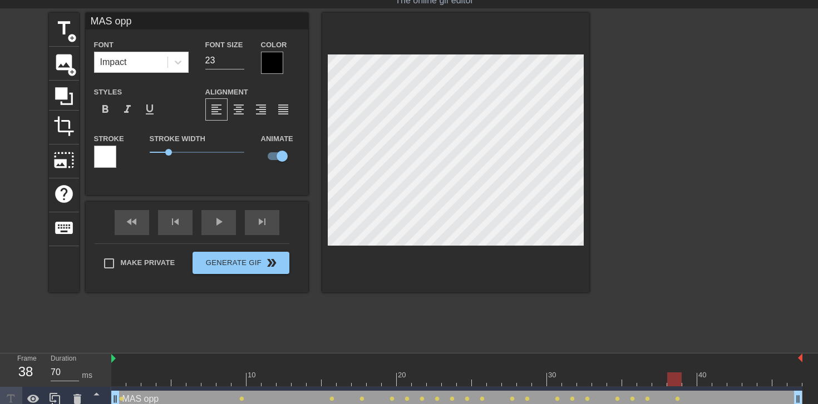
click at [687, 374] on div at bounding box center [456, 380] width 691 height 14
click at [705, 380] on div at bounding box center [456, 380] width 691 height 14
click at [717, 374] on div at bounding box center [456, 380] width 691 height 14
click at [734, 379] on div at bounding box center [456, 380] width 691 height 14
click at [751, 379] on div at bounding box center [456, 380] width 691 height 14
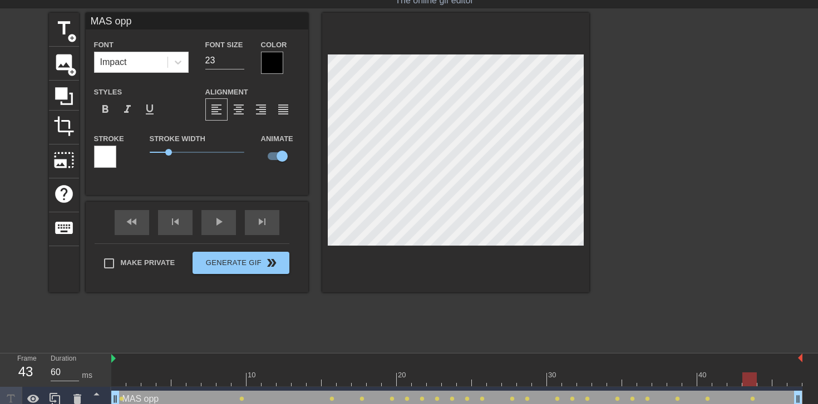
click at [765, 379] on div at bounding box center [456, 380] width 691 height 14
type input "70"
click at [781, 381] on div at bounding box center [456, 380] width 691 height 14
click at [791, 379] on div at bounding box center [456, 380] width 691 height 14
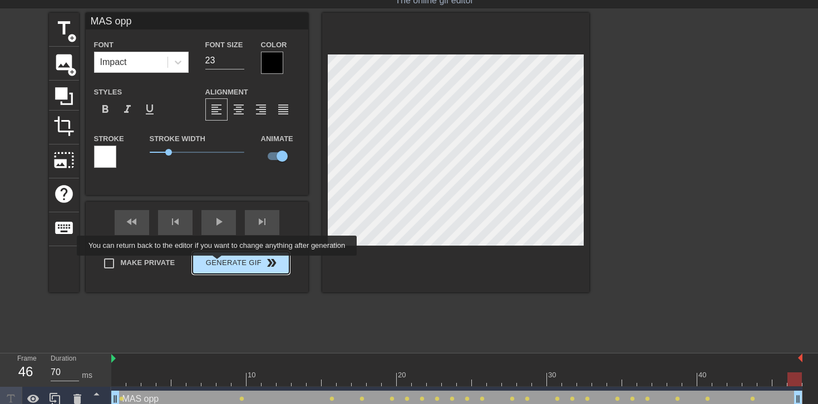
click at [224, 263] on button "Generate Gif double_arrow" at bounding box center [241, 263] width 96 height 22
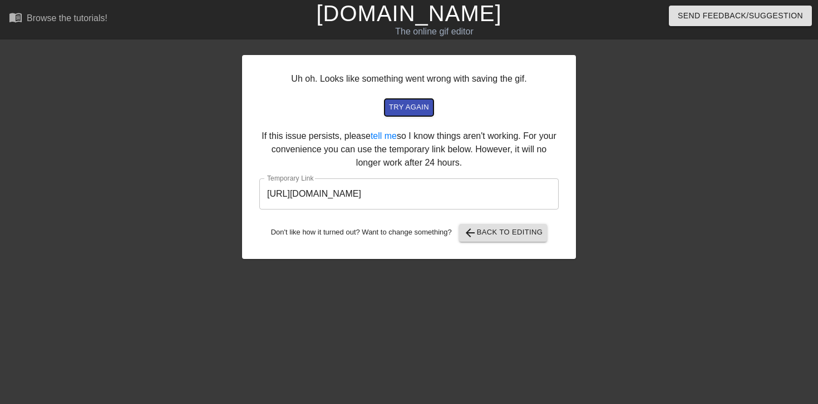
click at [412, 107] on span "try again" at bounding box center [409, 107] width 40 height 13
click at [374, 193] on input "[URL][DOMAIN_NAME]" at bounding box center [408, 194] width 299 height 31
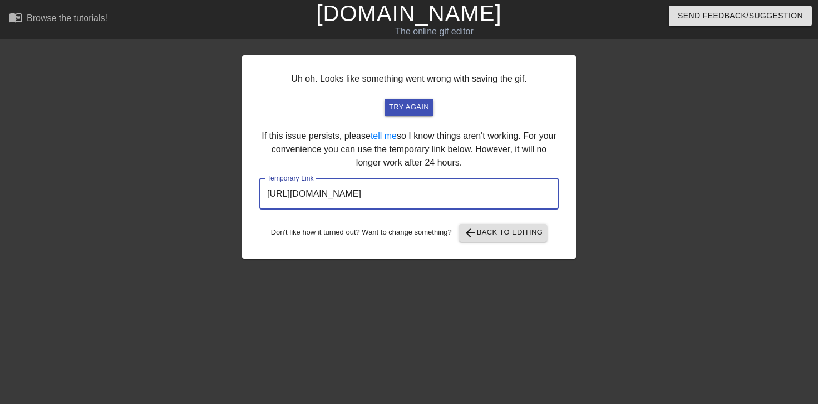
click at [374, 193] on input "[URL][DOMAIN_NAME]" at bounding box center [408, 194] width 299 height 31
